Goal: Task Accomplishment & Management: Use online tool/utility

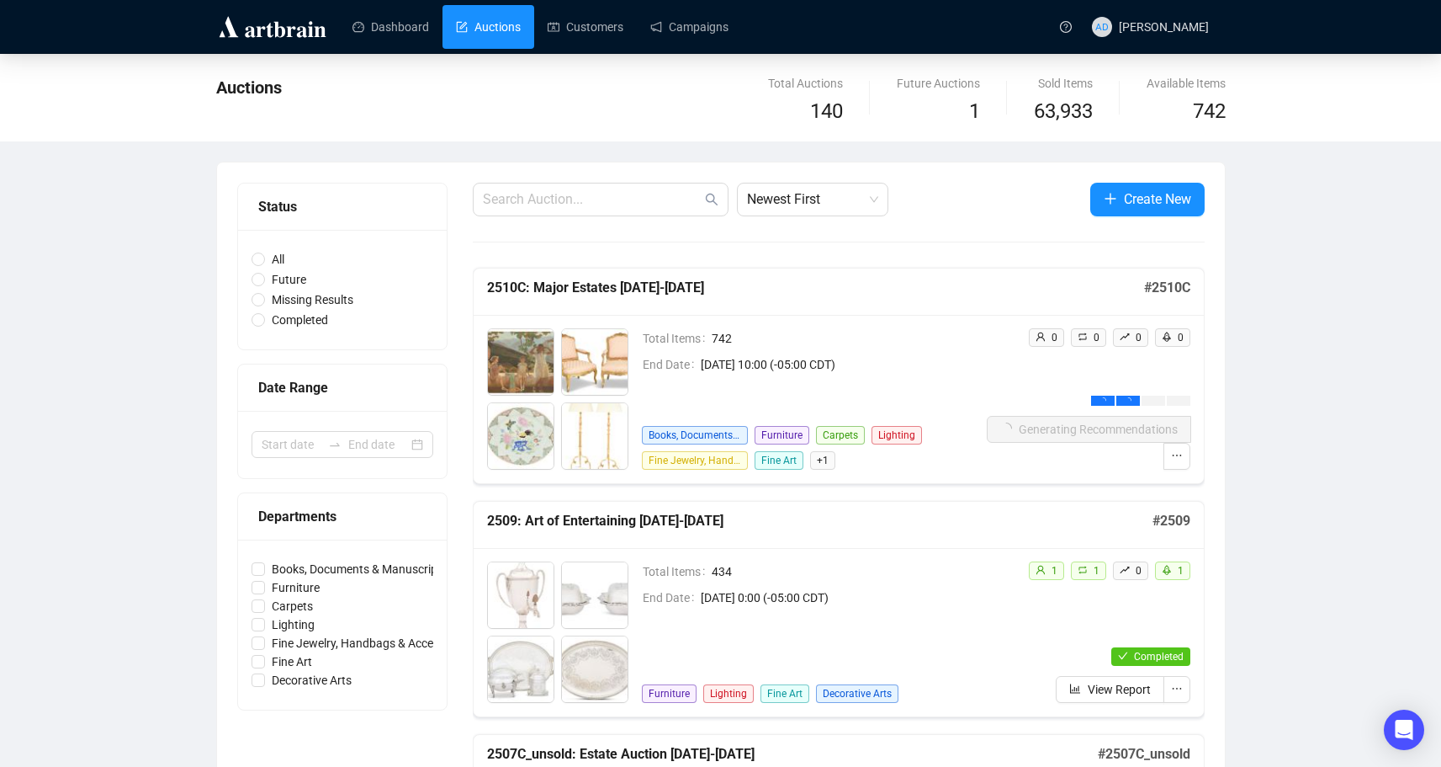
click at [901, 372] on span "[DATE] 10:00 (-05:00 CDT)" at bounding box center [844, 364] width 286 height 19
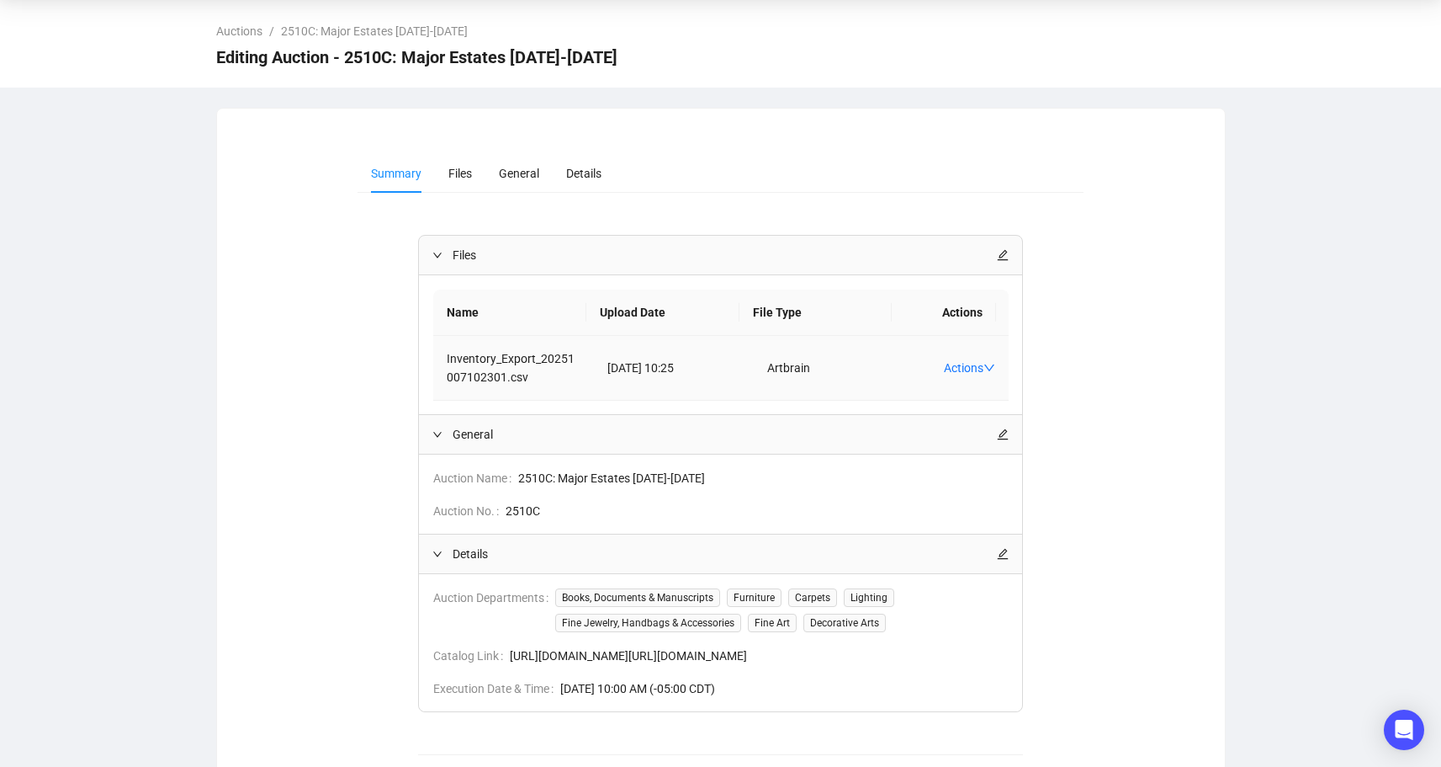
scroll to position [176, 0]
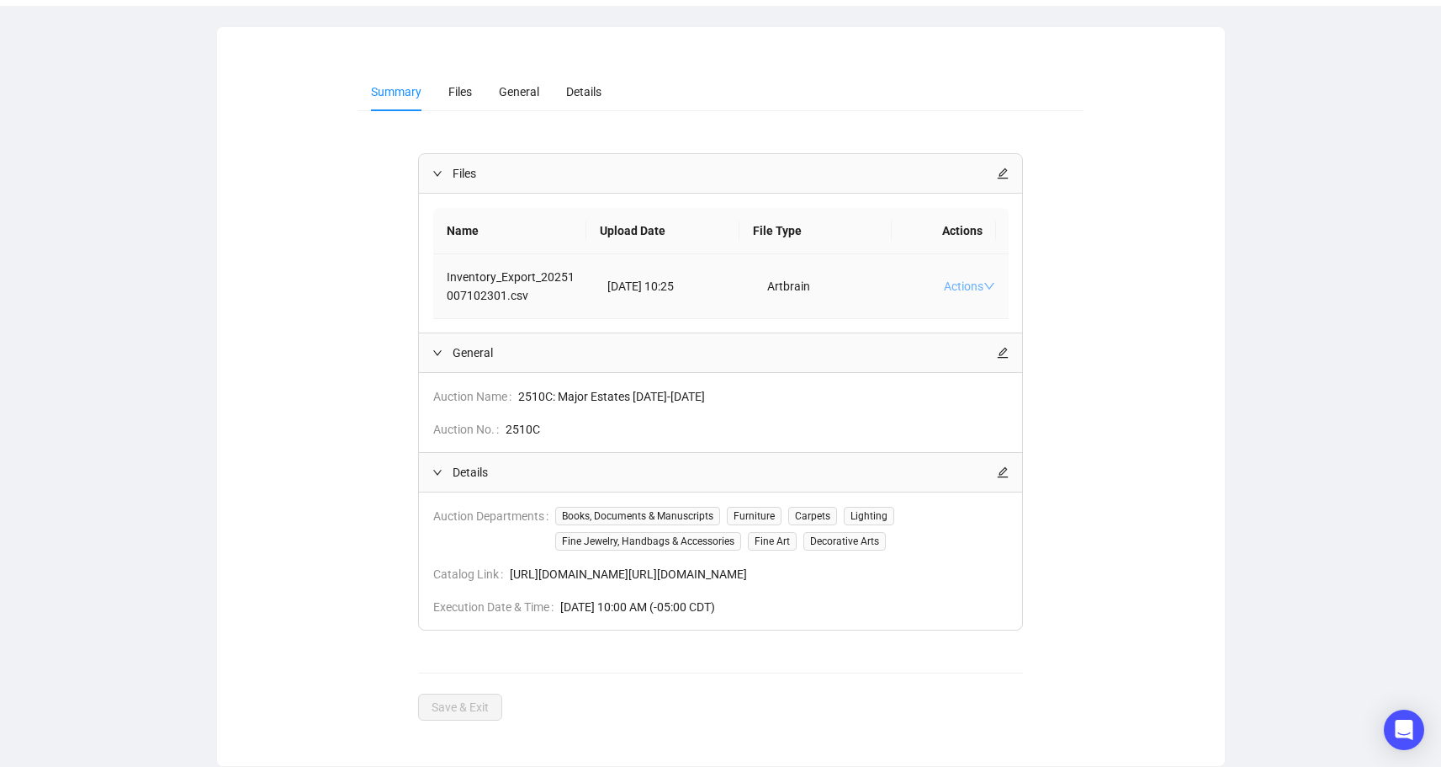
click at [947, 279] on link "Actions" at bounding box center [969, 285] width 51 height 13
click at [1127, 192] on div "Summary Files General Details Files Name Upload Date File Type Actions Inventor…" at bounding box center [721, 396] width 968 height 648
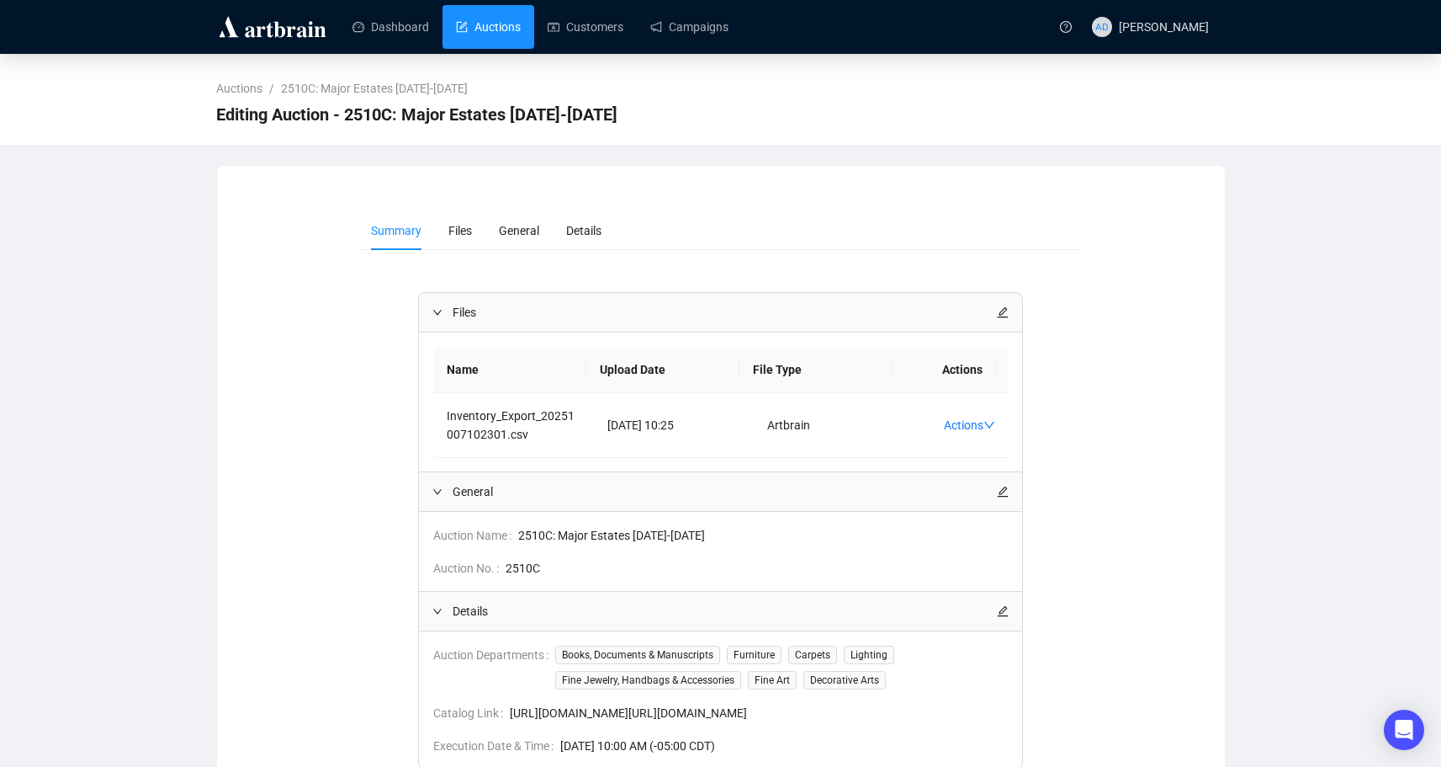
click at [508, 18] on link "Auctions" at bounding box center [488, 27] width 65 height 44
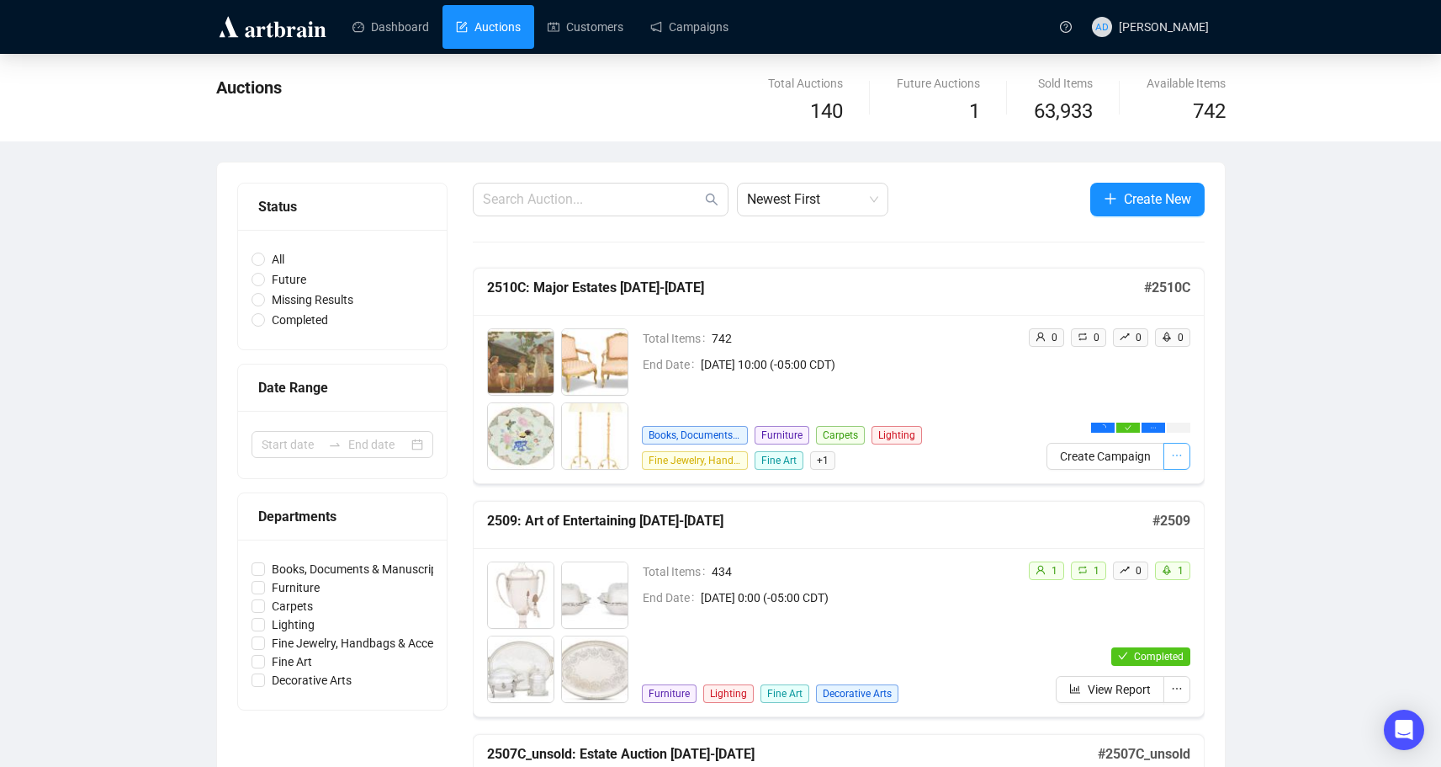
click at [1175, 453] on icon "ellipsis" at bounding box center [1177, 455] width 12 height 12
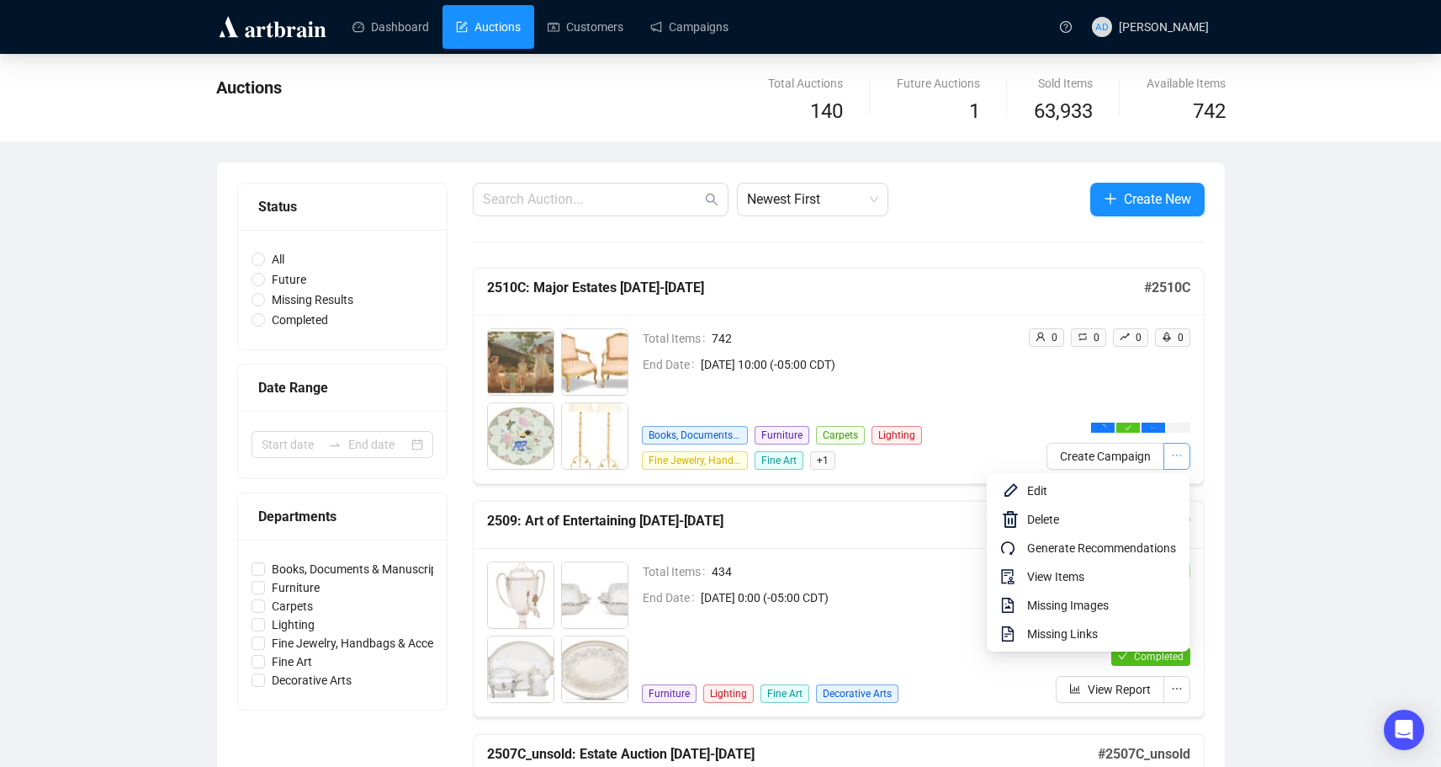
click at [1184, 459] on button "button" at bounding box center [1177, 456] width 27 height 27
click at [1129, 549] on span "Generate Recommendations" at bounding box center [1101, 548] width 149 height 19
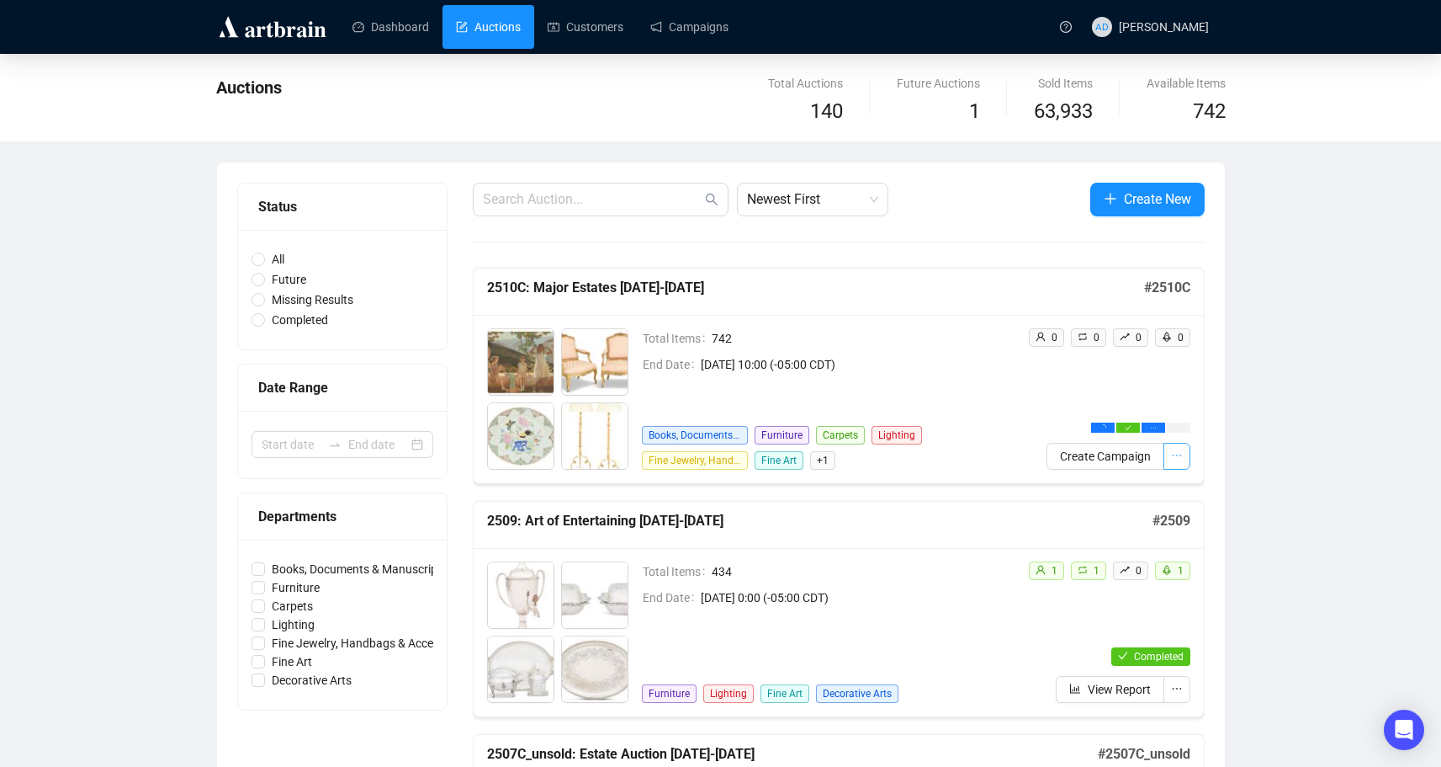
click at [1182, 459] on button "button" at bounding box center [1177, 456] width 27 height 27
click at [1175, 460] on icon "ellipsis" at bounding box center [1177, 455] width 12 height 12
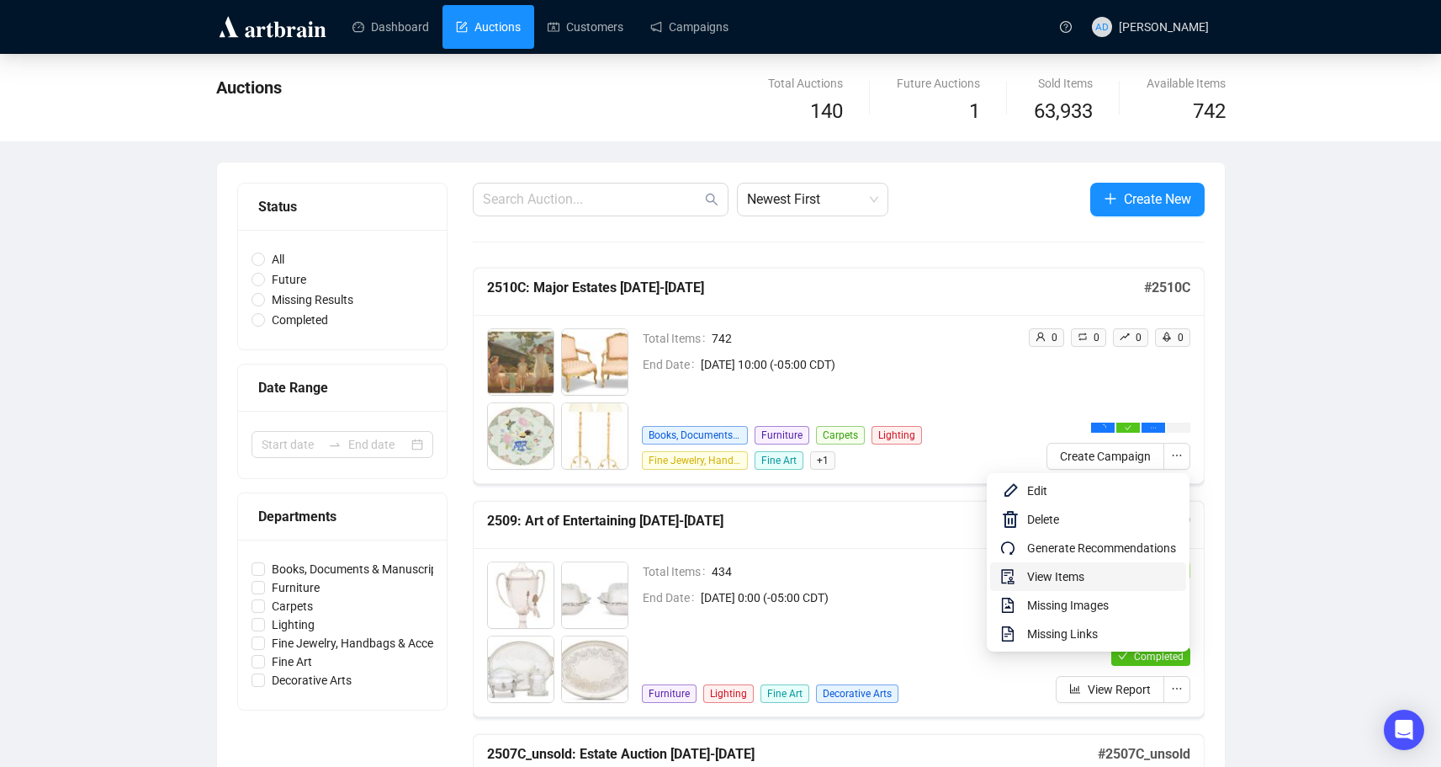
click at [1111, 571] on span "View Items" at bounding box center [1101, 576] width 149 height 19
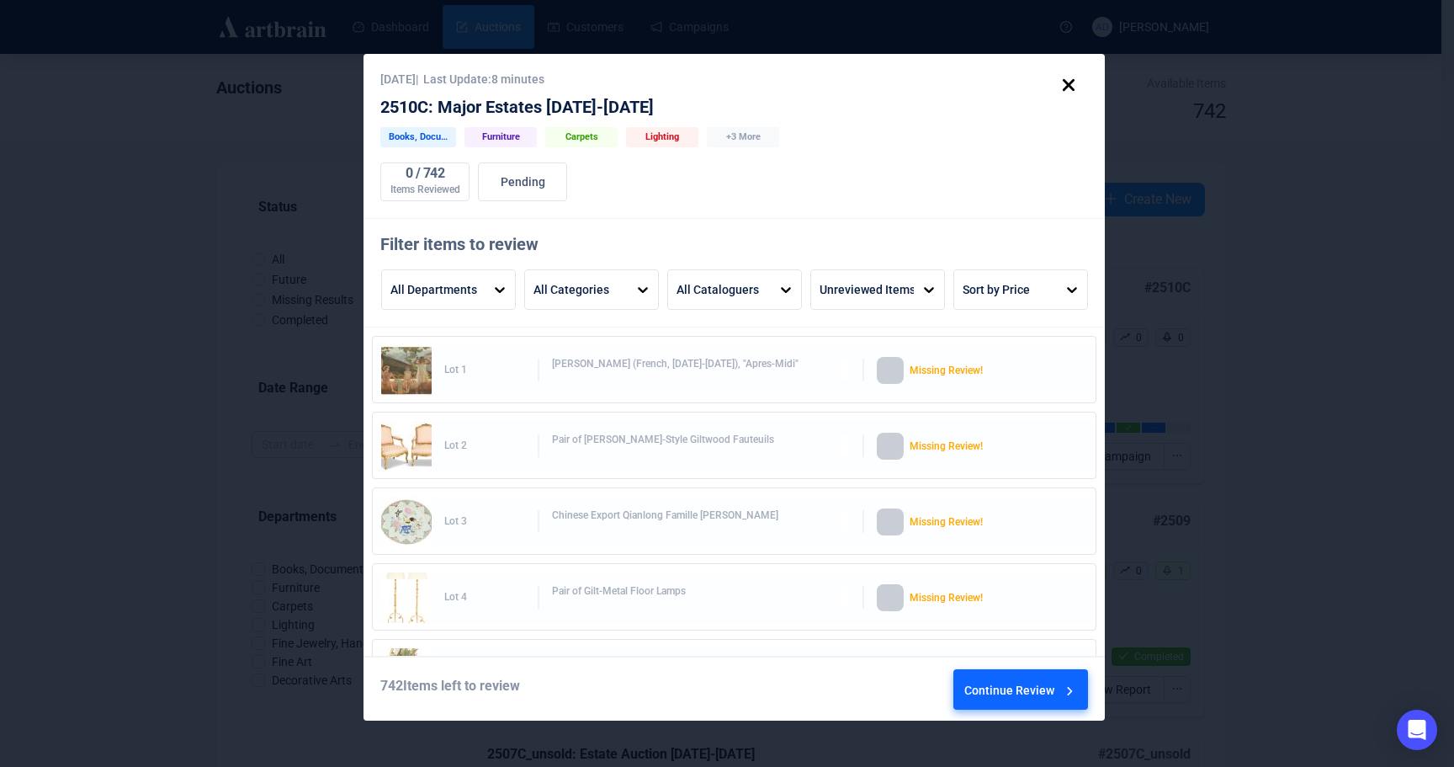
click at [414, 385] on img at bounding box center [406, 370] width 50 height 50
click at [1018, 686] on div "Continue Review" at bounding box center [1021, 692] width 114 height 45
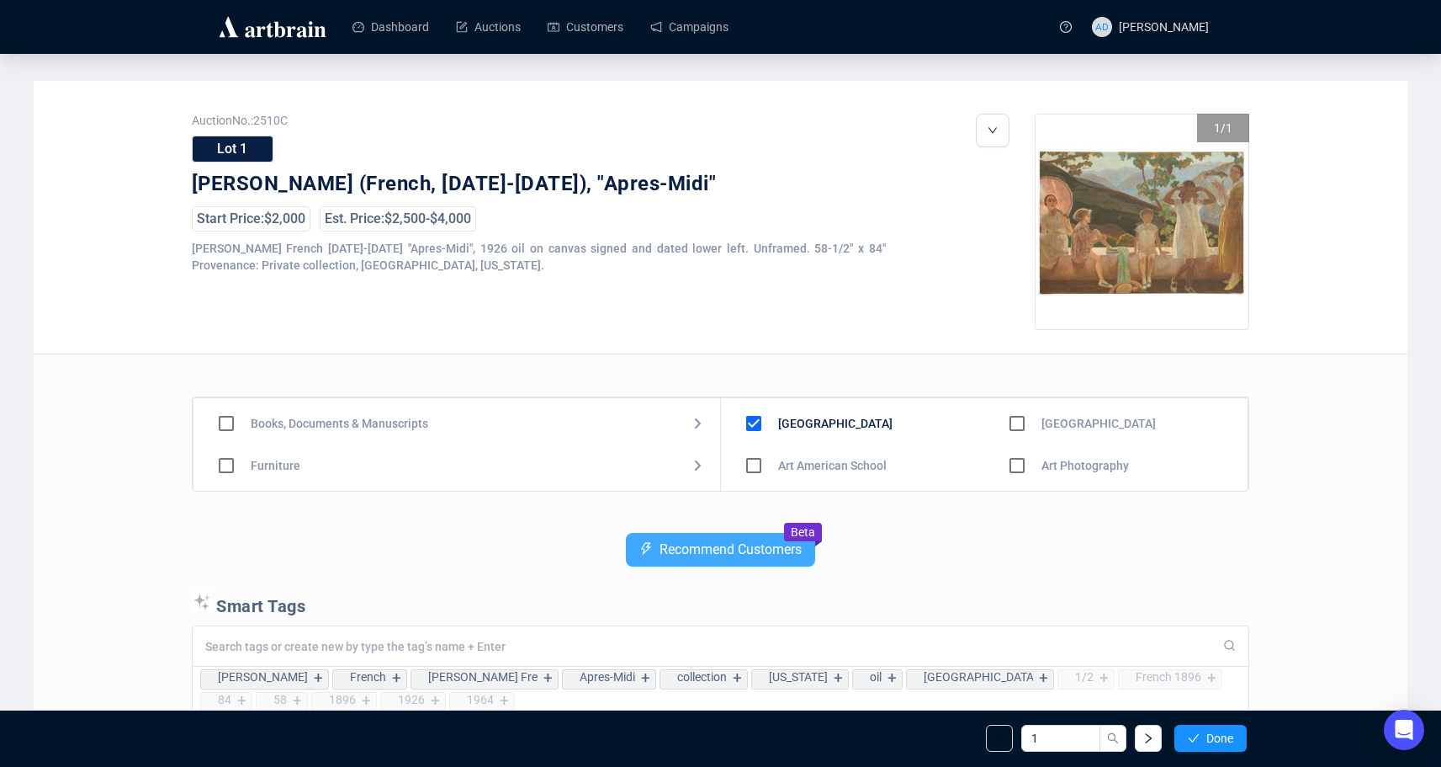
click at [681, 548] on span "Recommend Customers" at bounding box center [731, 549] width 142 height 15
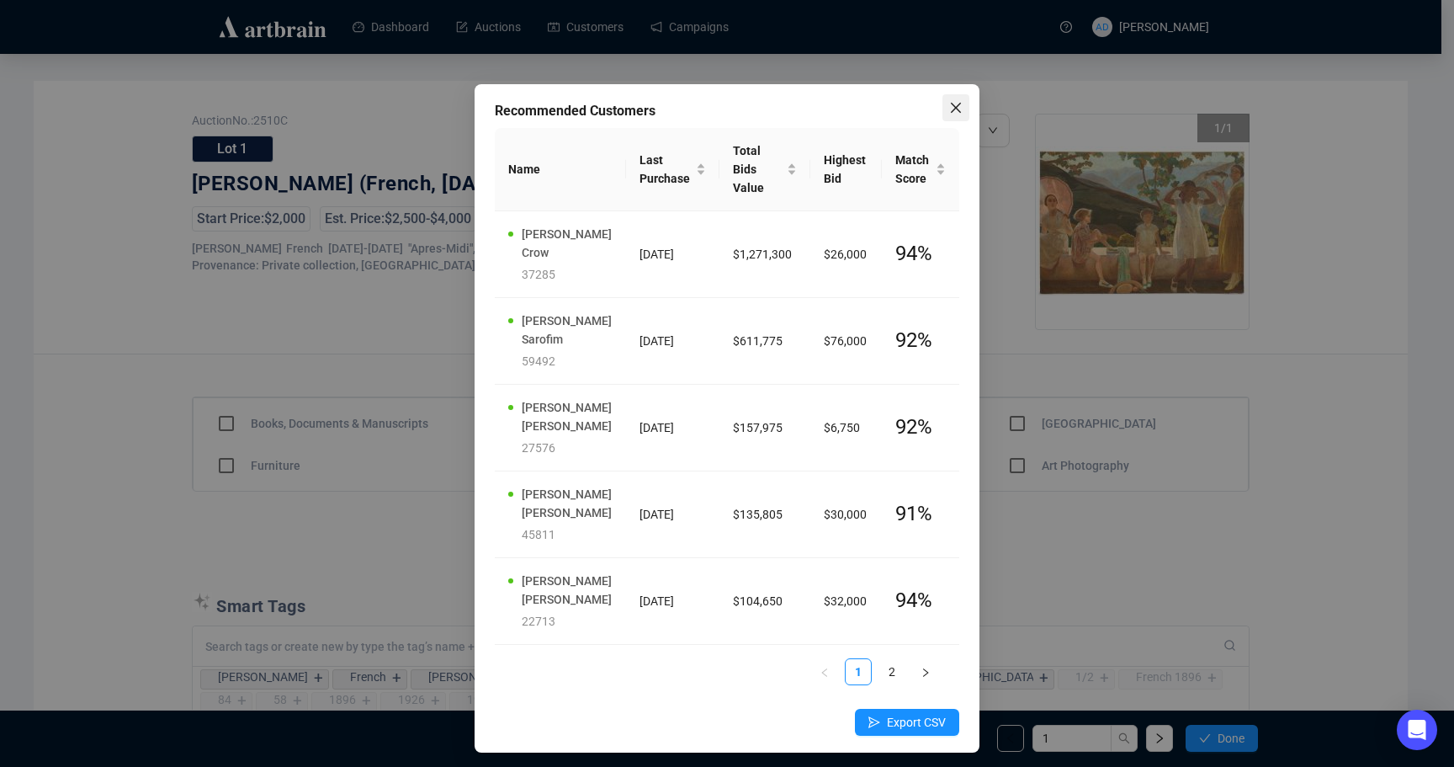
click at [965, 106] on span "Close" at bounding box center [955, 107] width 27 height 13
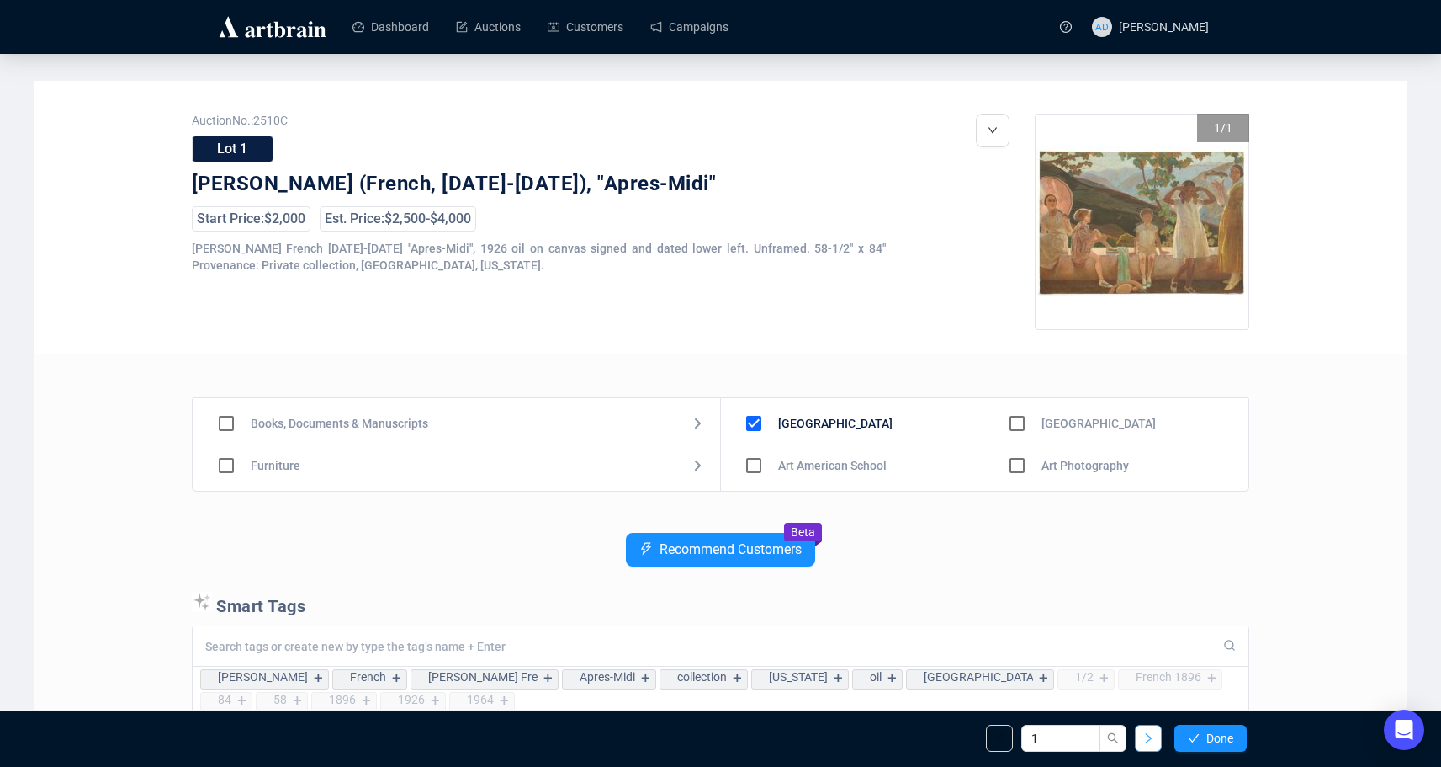
click at [1145, 745] on span "button" at bounding box center [1149, 737] width 12 height 13
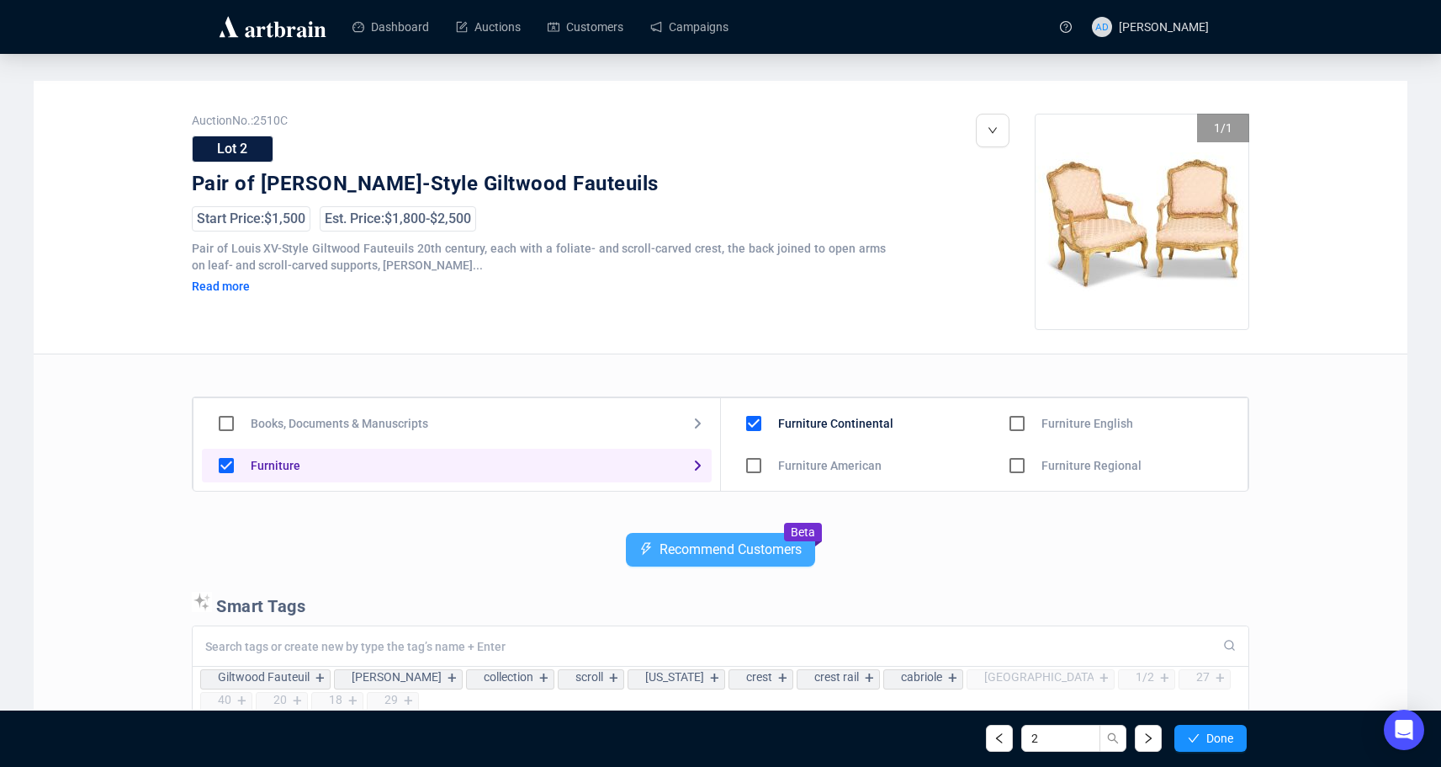
click at [742, 553] on span "Recommend Customers" at bounding box center [731, 549] width 142 height 15
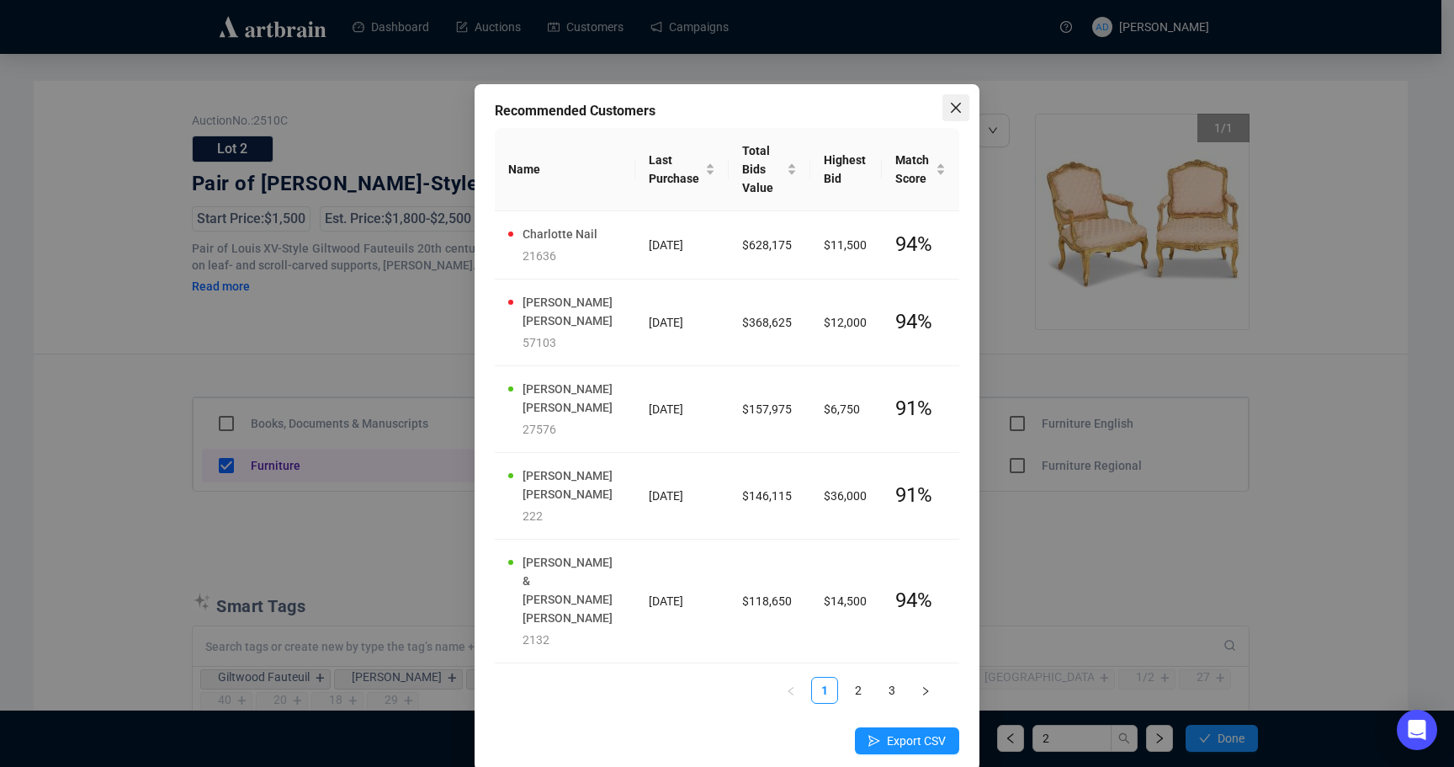
click at [950, 111] on icon "close" at bounding box center [955, 107] width 13 height 13
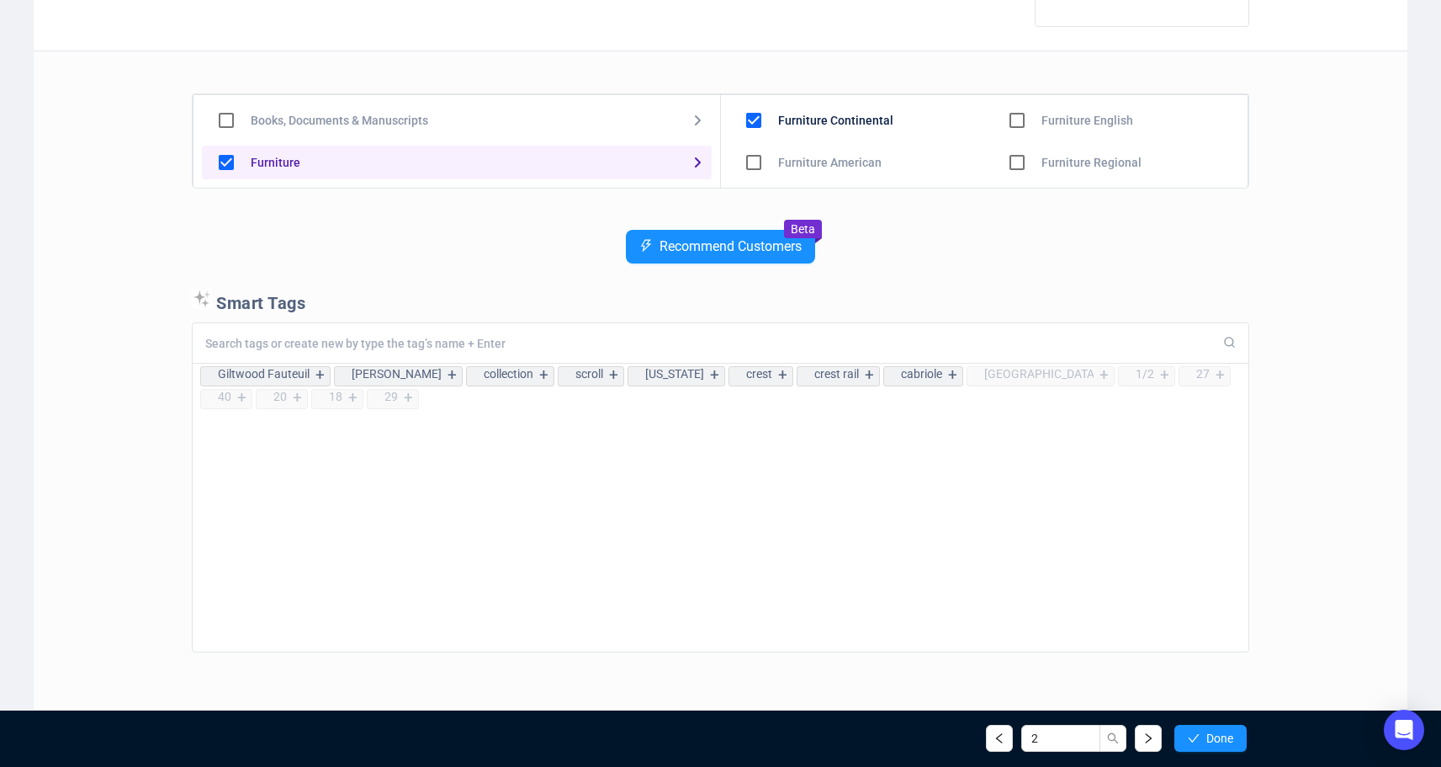
scroll to position [342, 0]
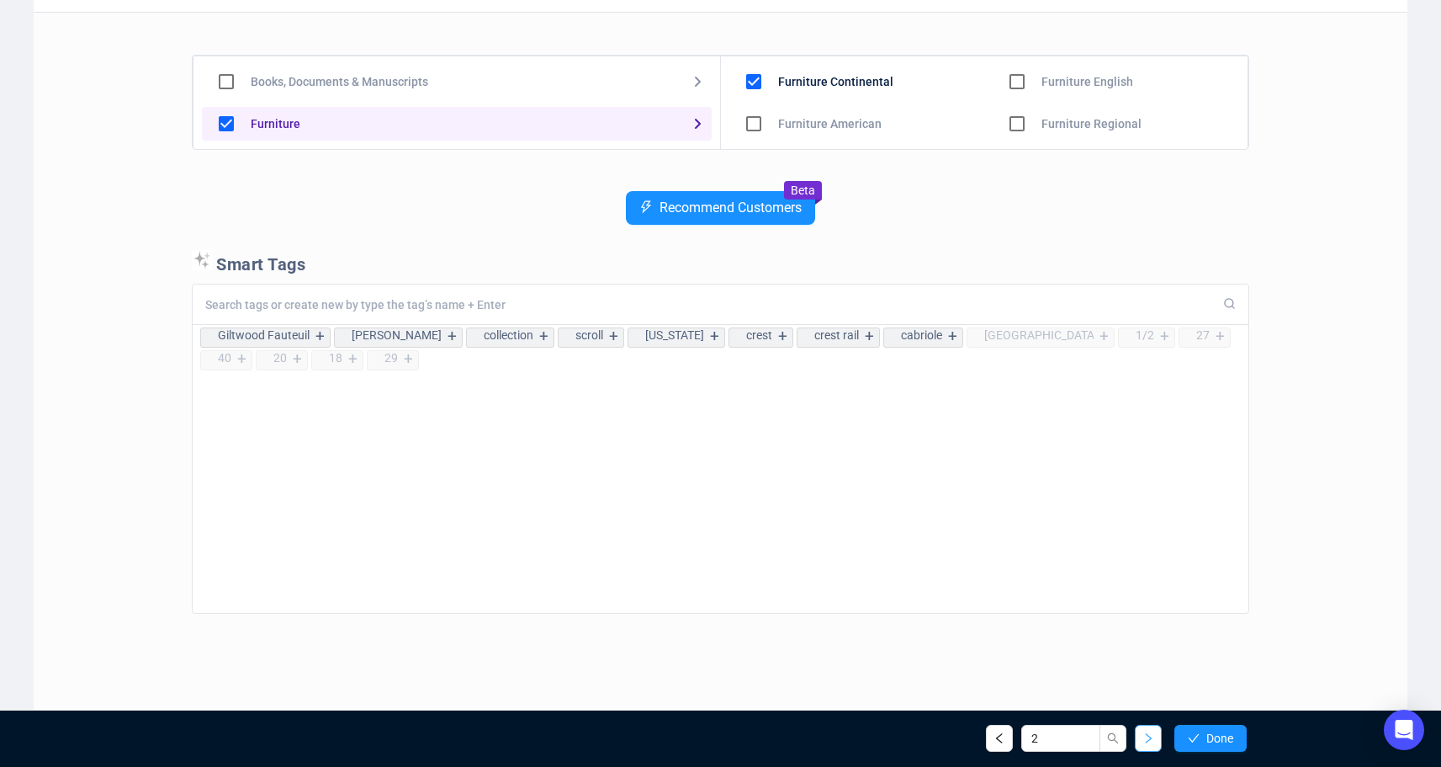
click at [1155, 744] on button "button" at bounding box center [1148, 737] width 27 height 27
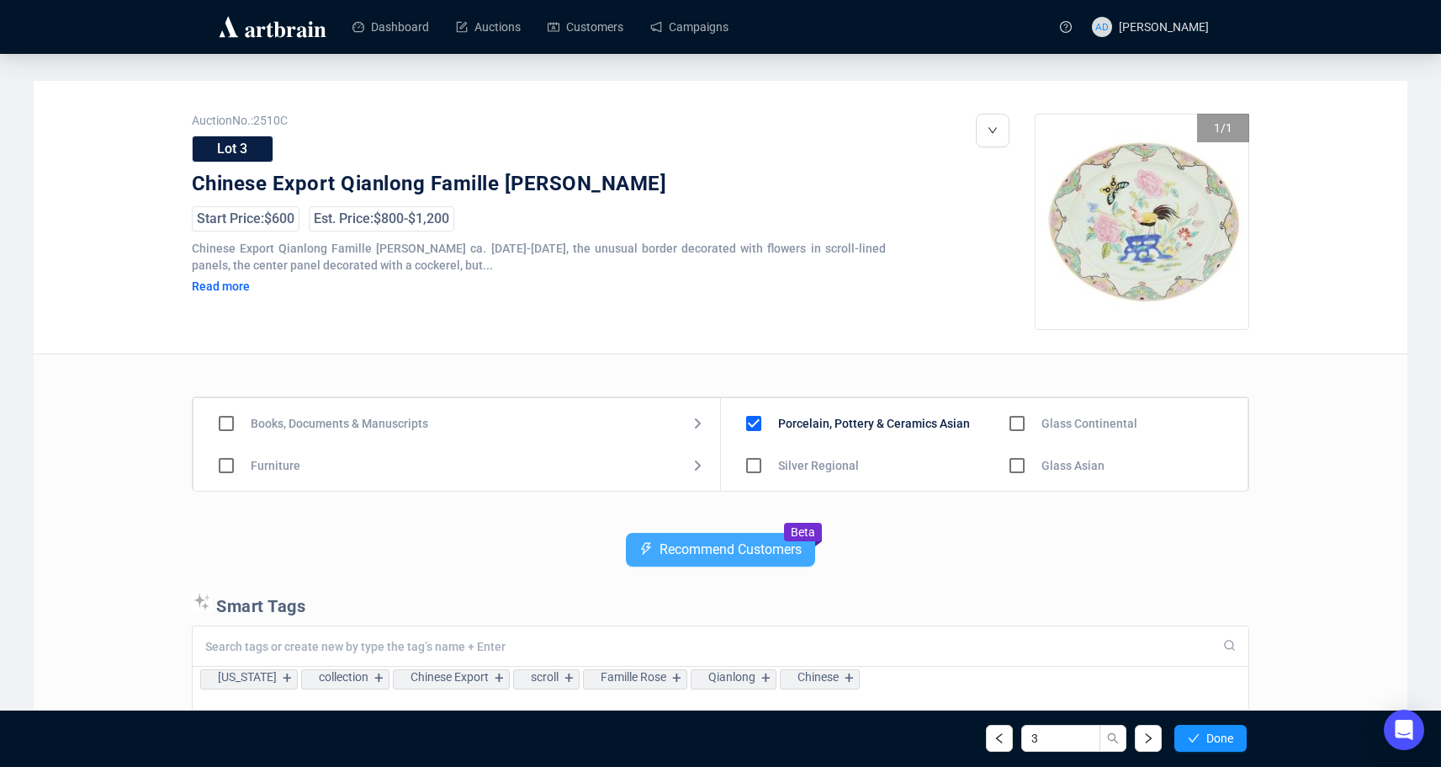
click at [749, 549] on span "Recommend Customers" at bounding box center [731, 549] width 142 height 15
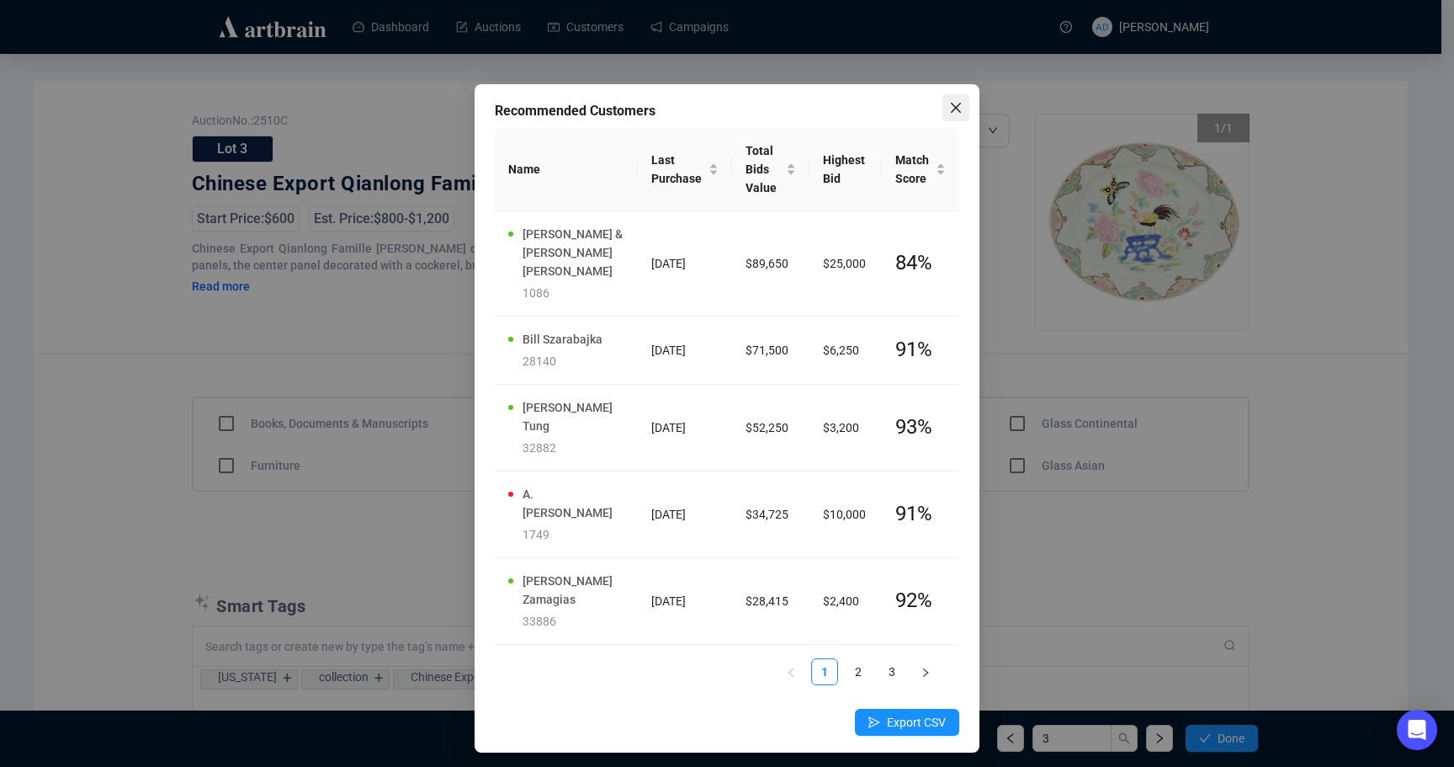
click at [952, 114] on icon "close" at bounding box center [955, 107] width 13 height 13
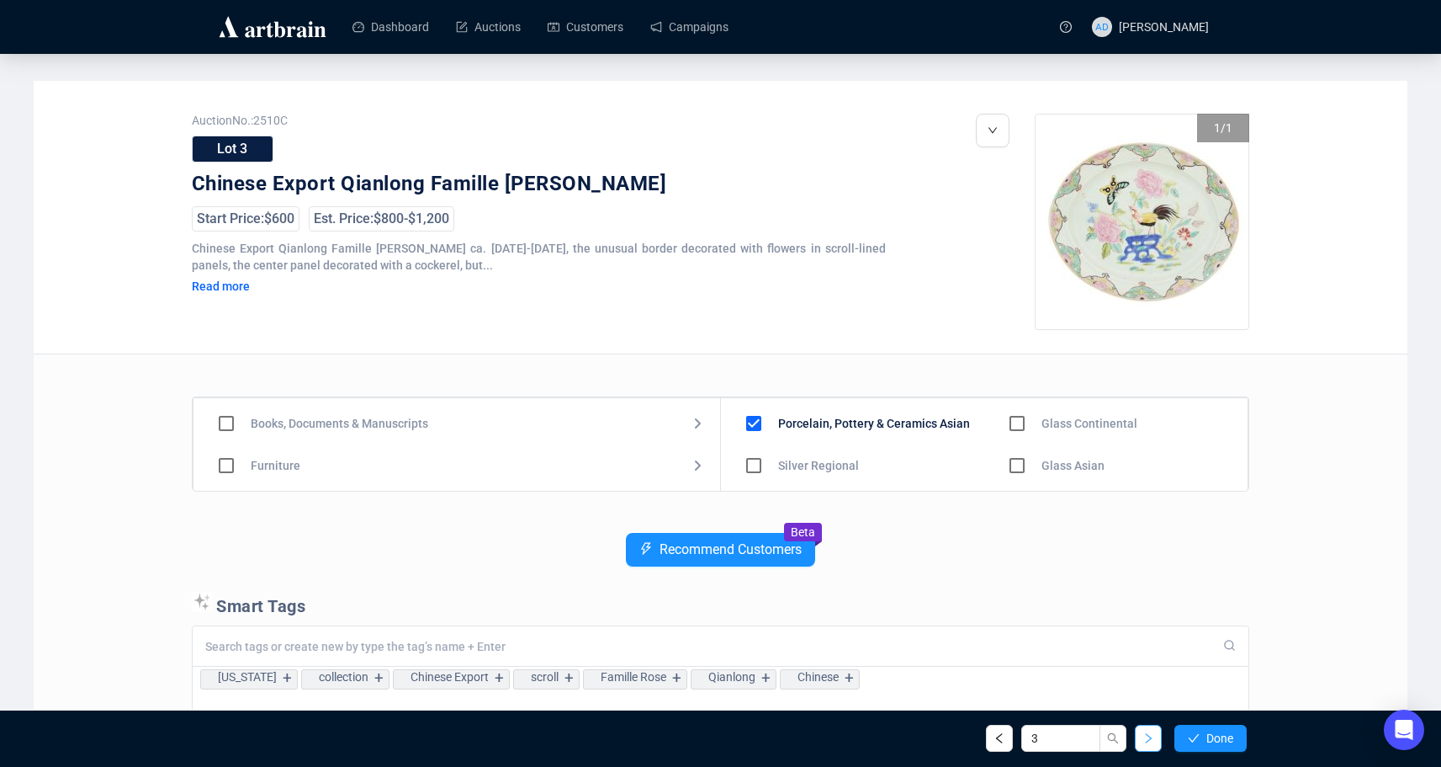
click at [1143, 748] on button "button" at bounding box center [1148, 737] width 27 height 27
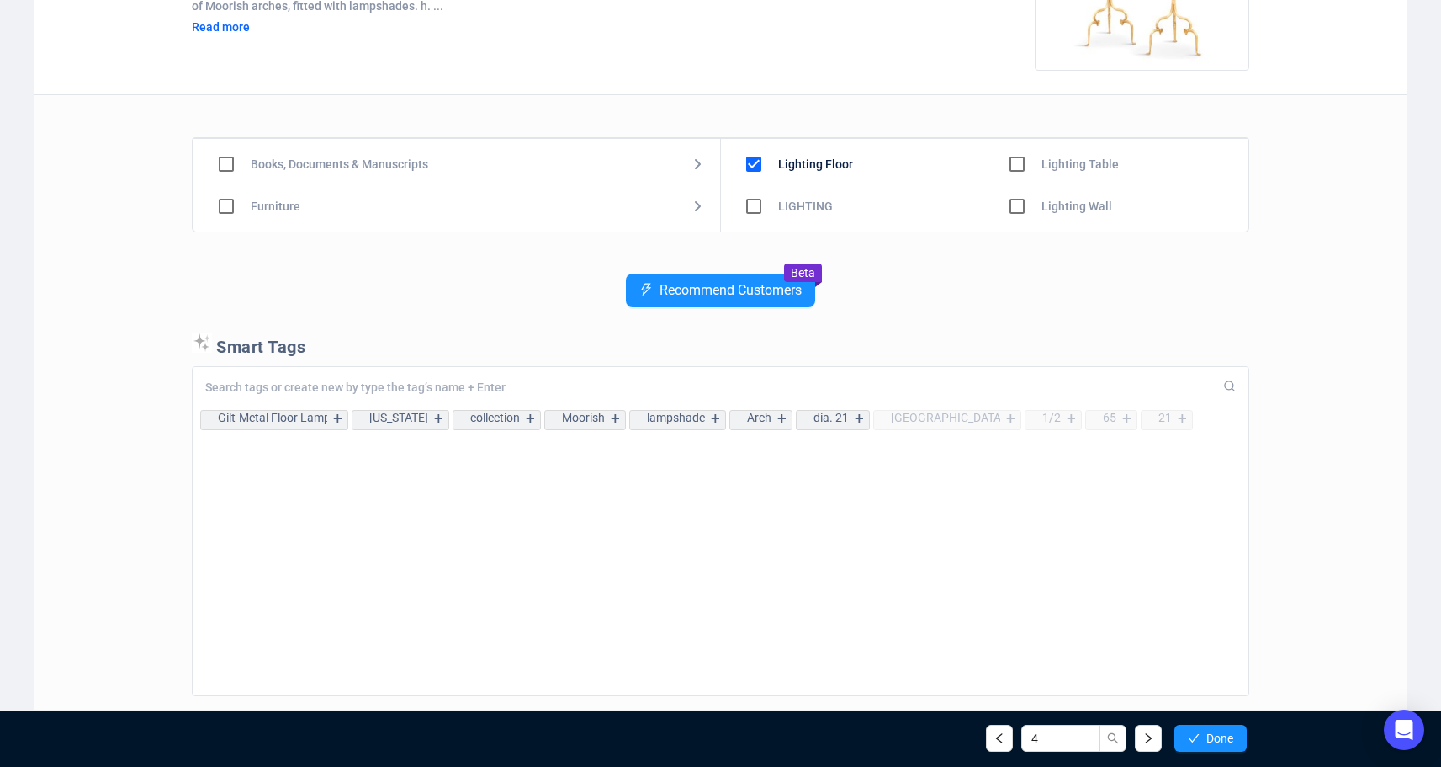
scroll to position [282, 0]
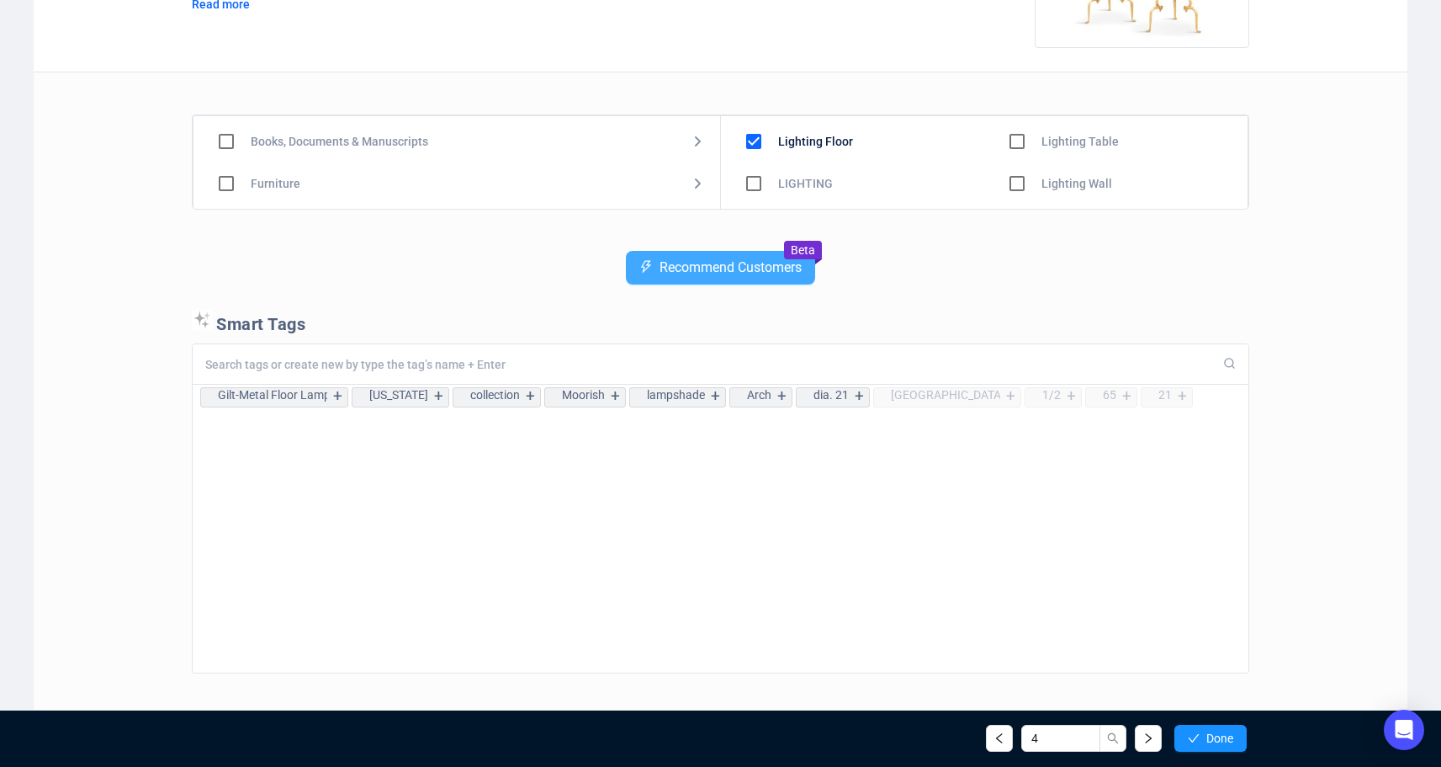
click at [684, 263] on span "Recommend Customers" at bounding box center [731, 267] width 142 height 15
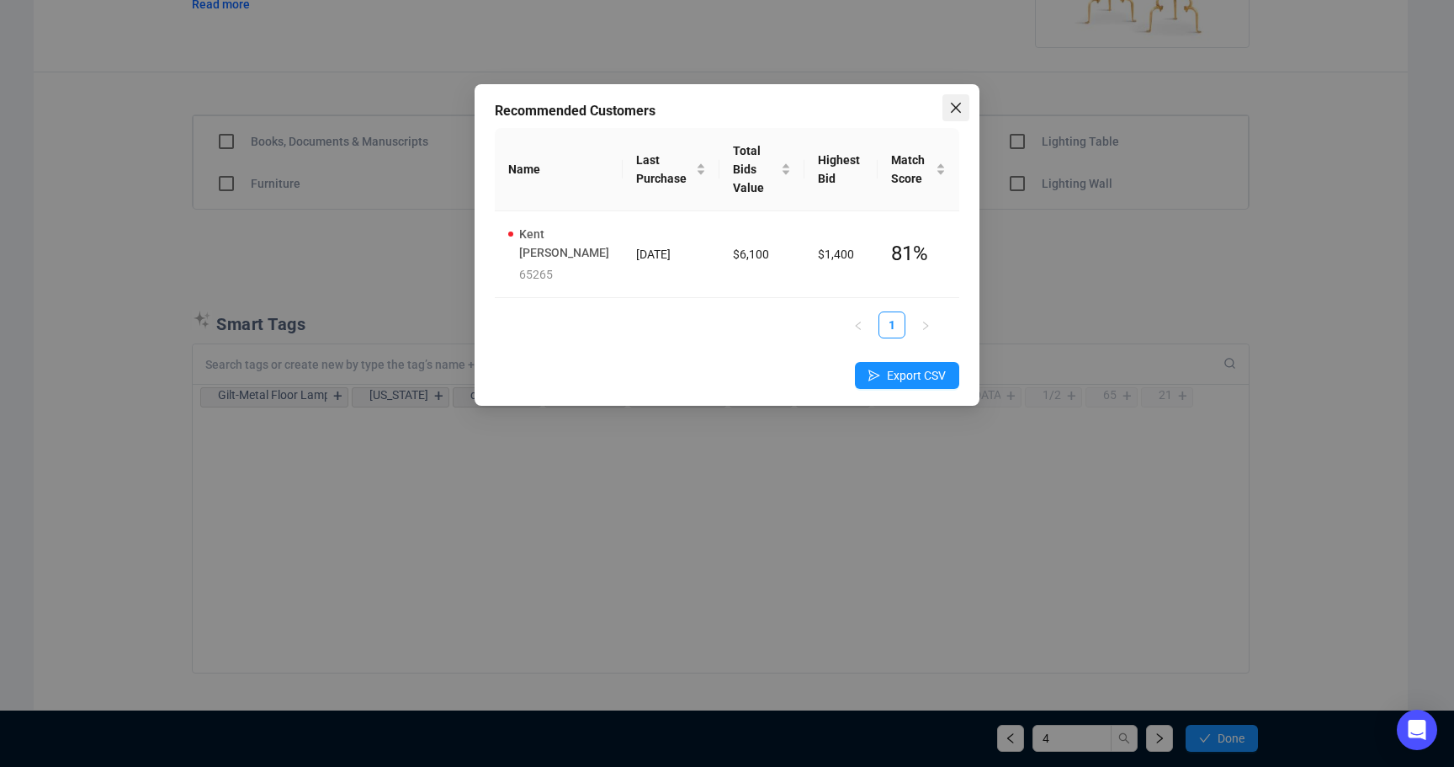
click at [953, 110] on icon "close" at bounding box center [955, 107] width 13 height 13
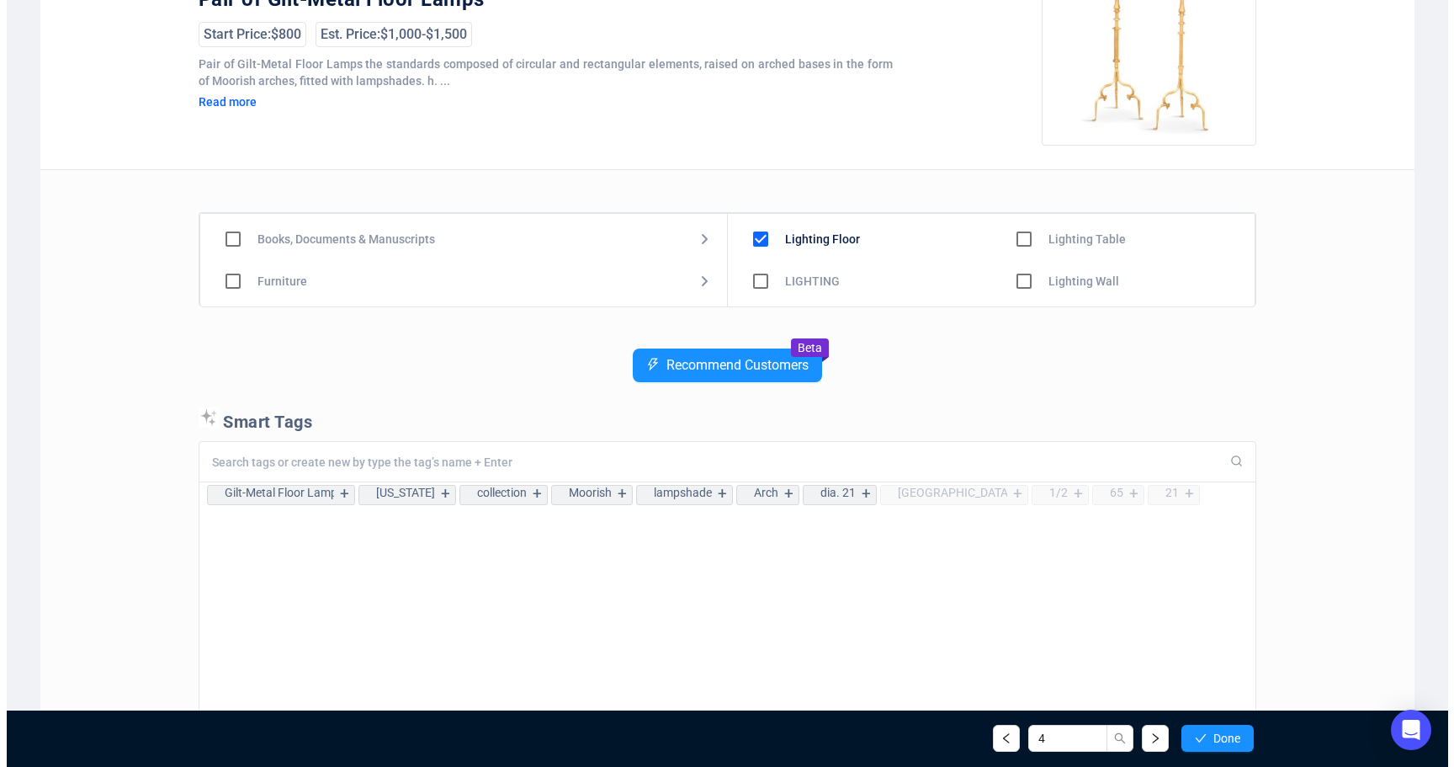
scroll to position [0, 0]
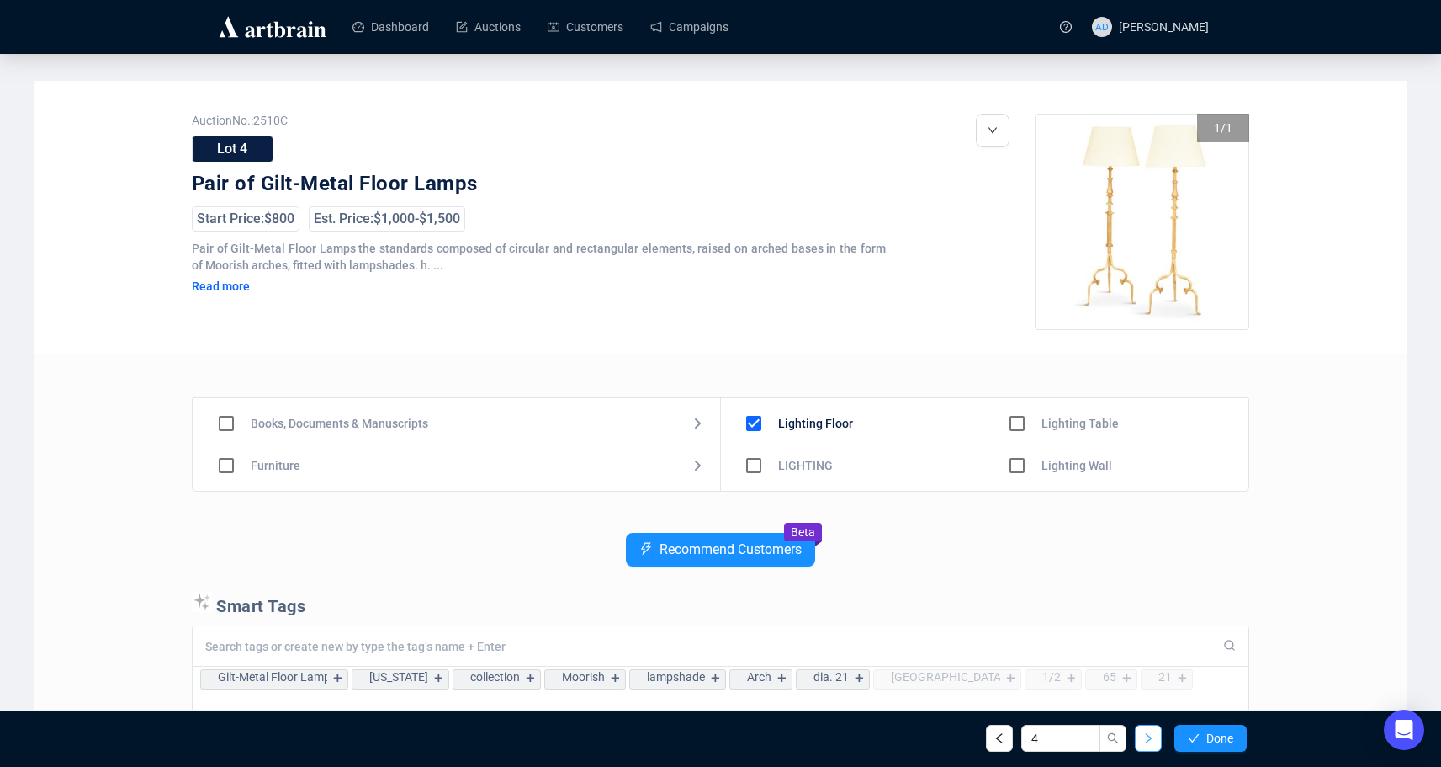
click at [1156, 743] on button "button" at bounding box center [1148, 737] width 27 height 27
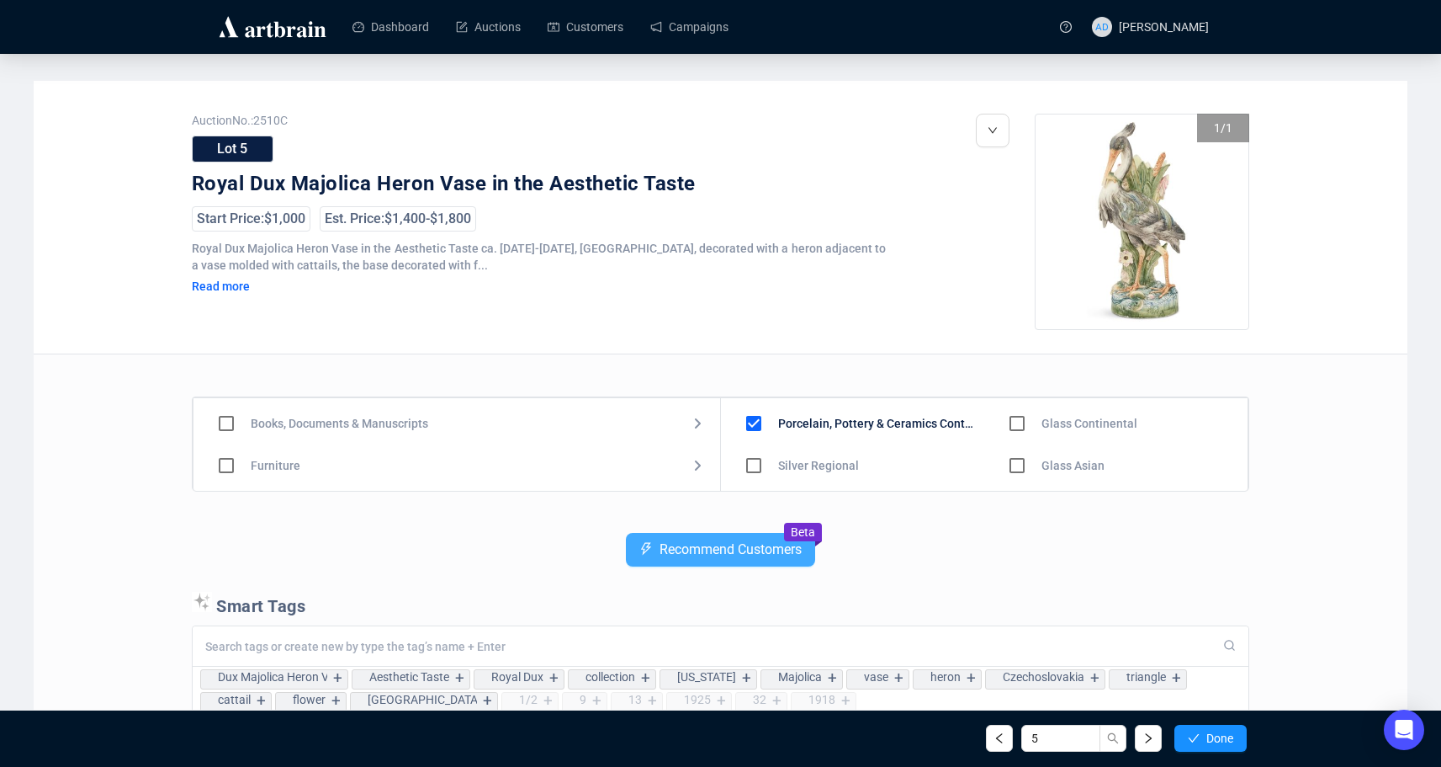
click at [711, 559] on button "Recommend Customers" at bounding box center [720, 550] width 189 height 34
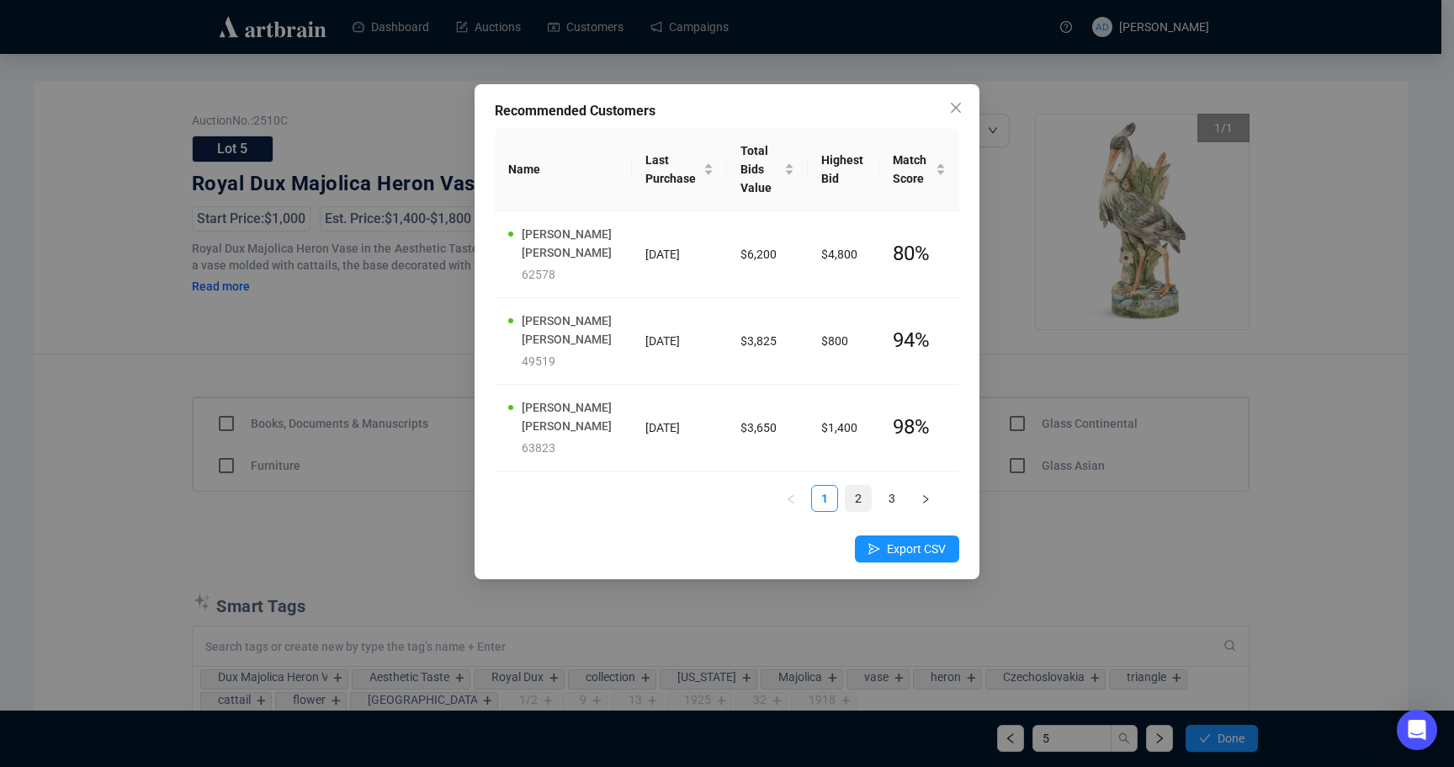
click at [868, 503] on link "2" at bounding box center [858, 497] width 25 height 25
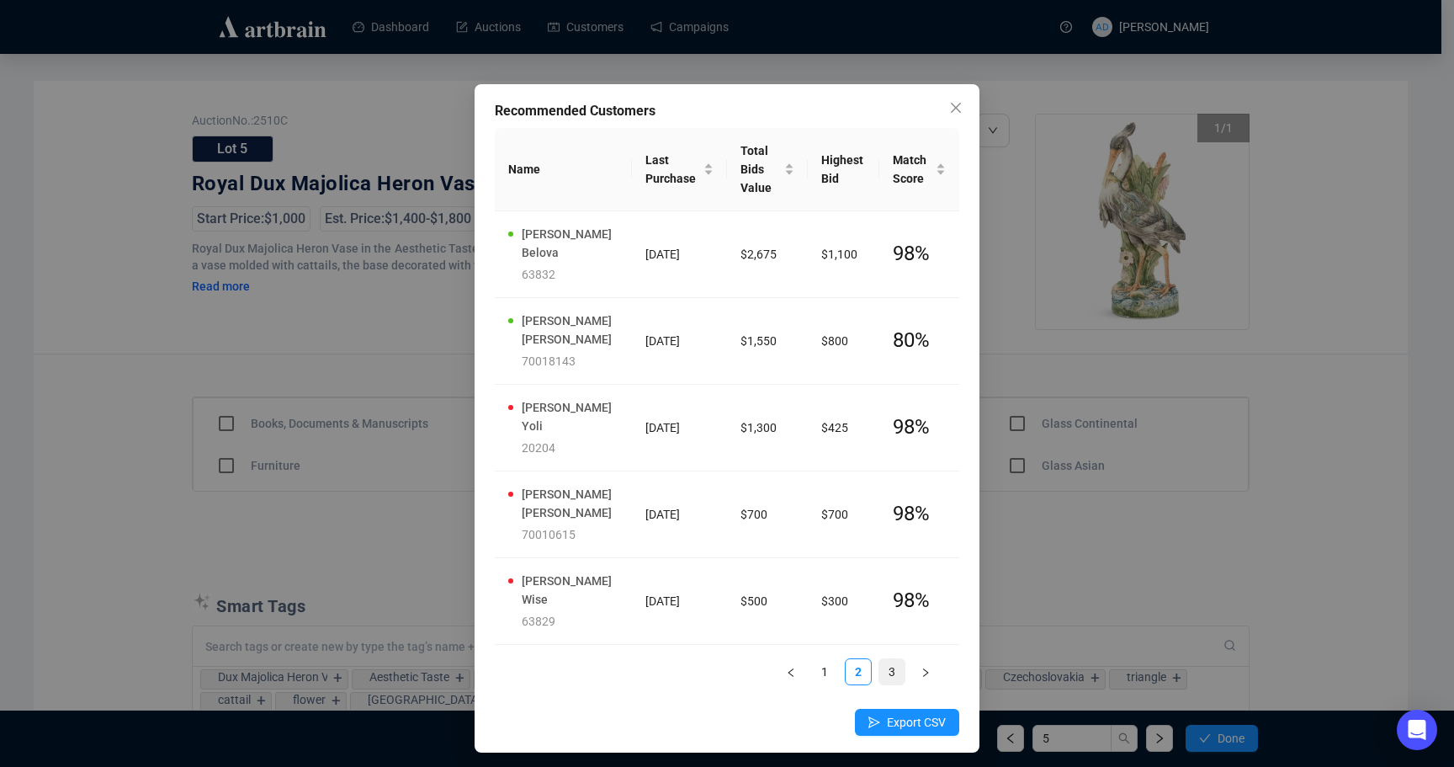
click at [886, 659] on link "3" at bounding box center [891, 671] width 25 height 25
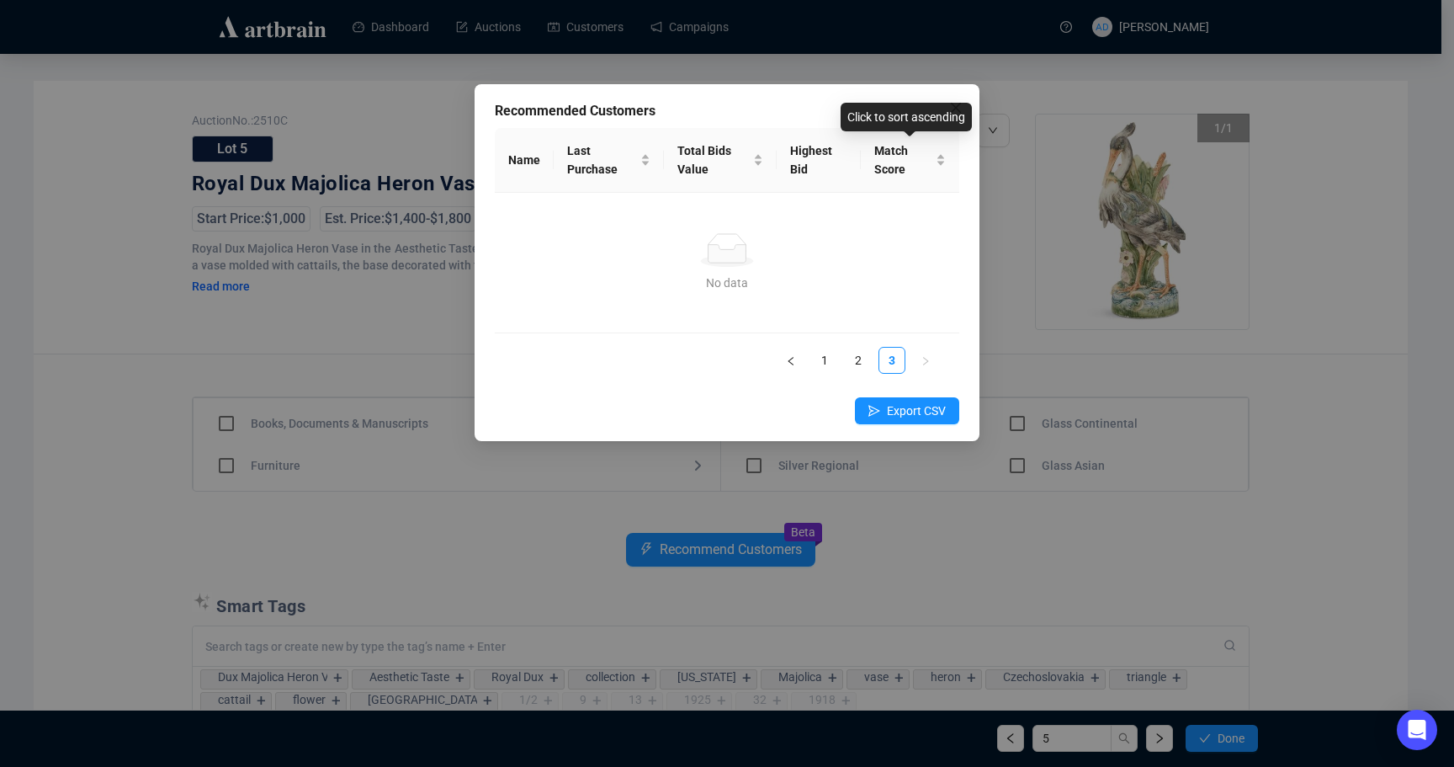
click at [957, 109] on div "Click to sort ascending" at bounding box center [906, 117] width 131 height 29
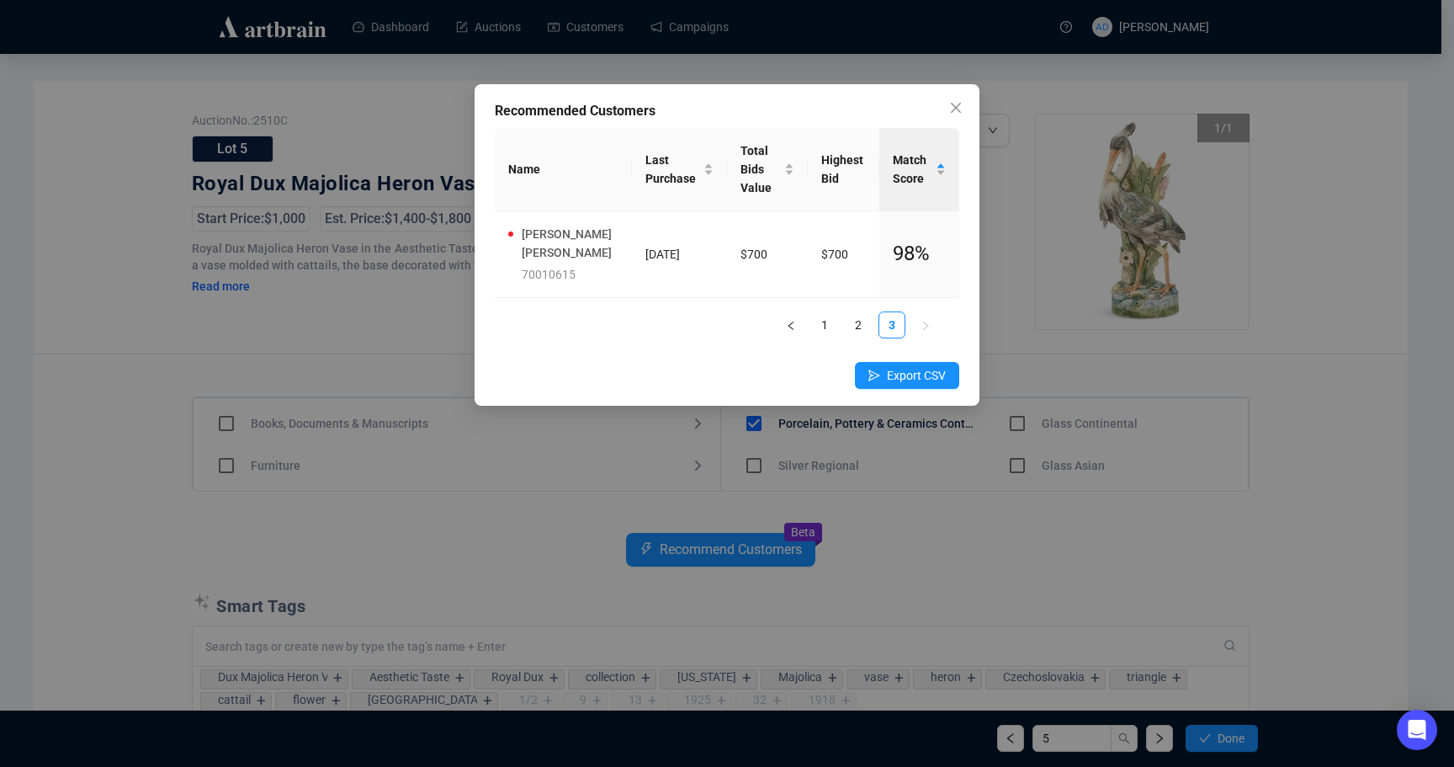
click at [757, 114] on div "Recommended Customers" at bounding box center [727, 111] width 464 height 20
click at [957, 108] on icon "close" at bounding box center [955, 107] width 13 height 13
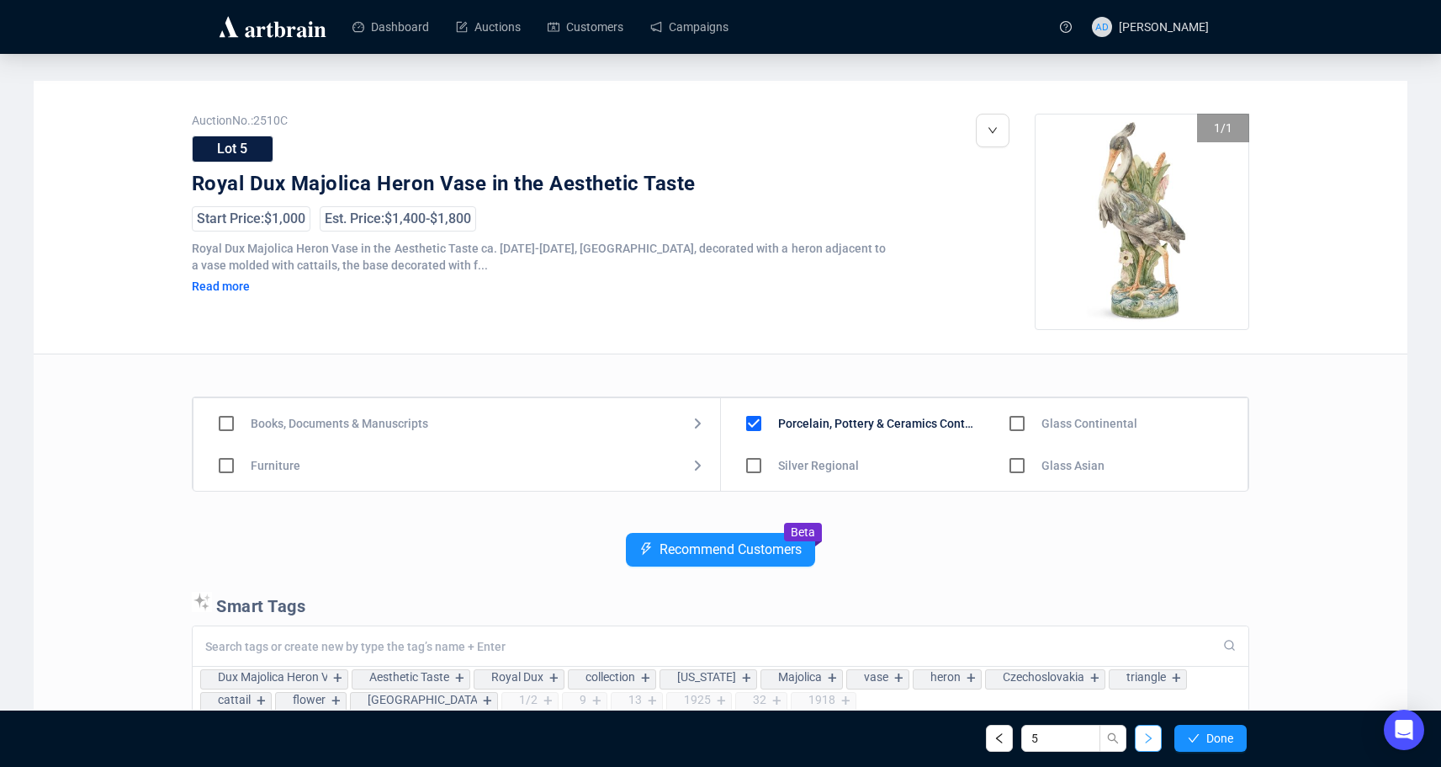
click at [1143, 737] on icon "right" at bounding box center [1149, 738] width 12 height 12
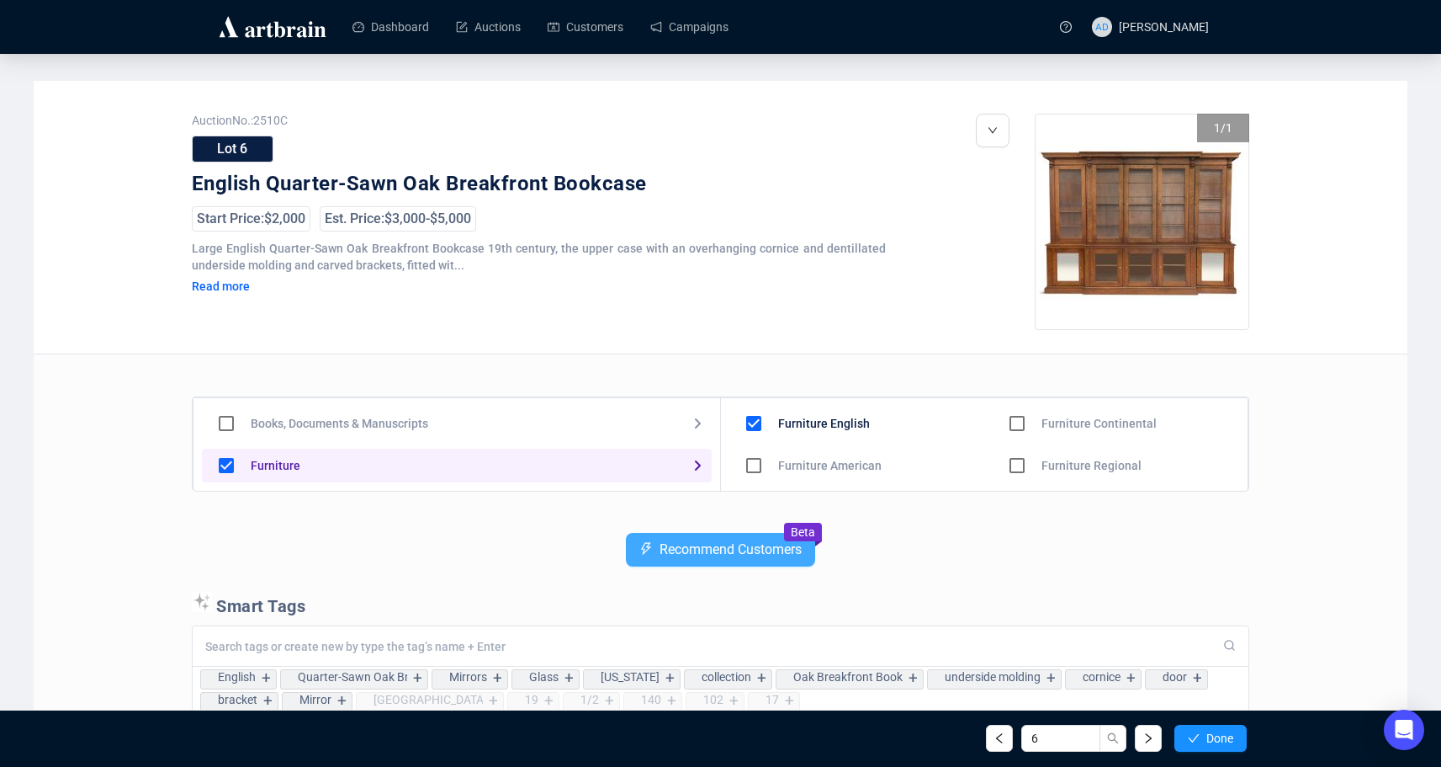
click at [763, 560] on button "Recommend Customers" at bounding box center [720, 550] width 189 height 34
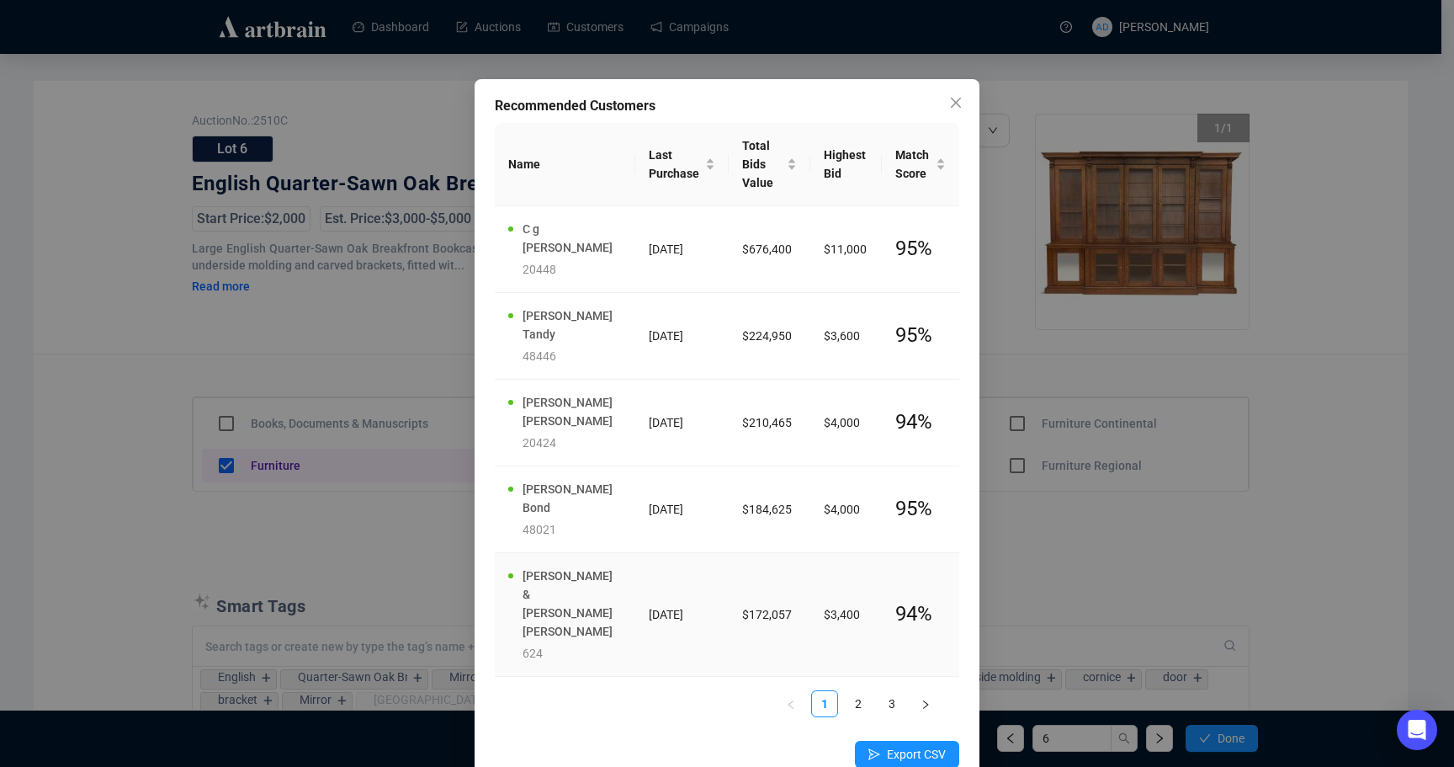
scroll to position [6, 0]
